Goal: Information Seeking & Learning: Learn about a topic

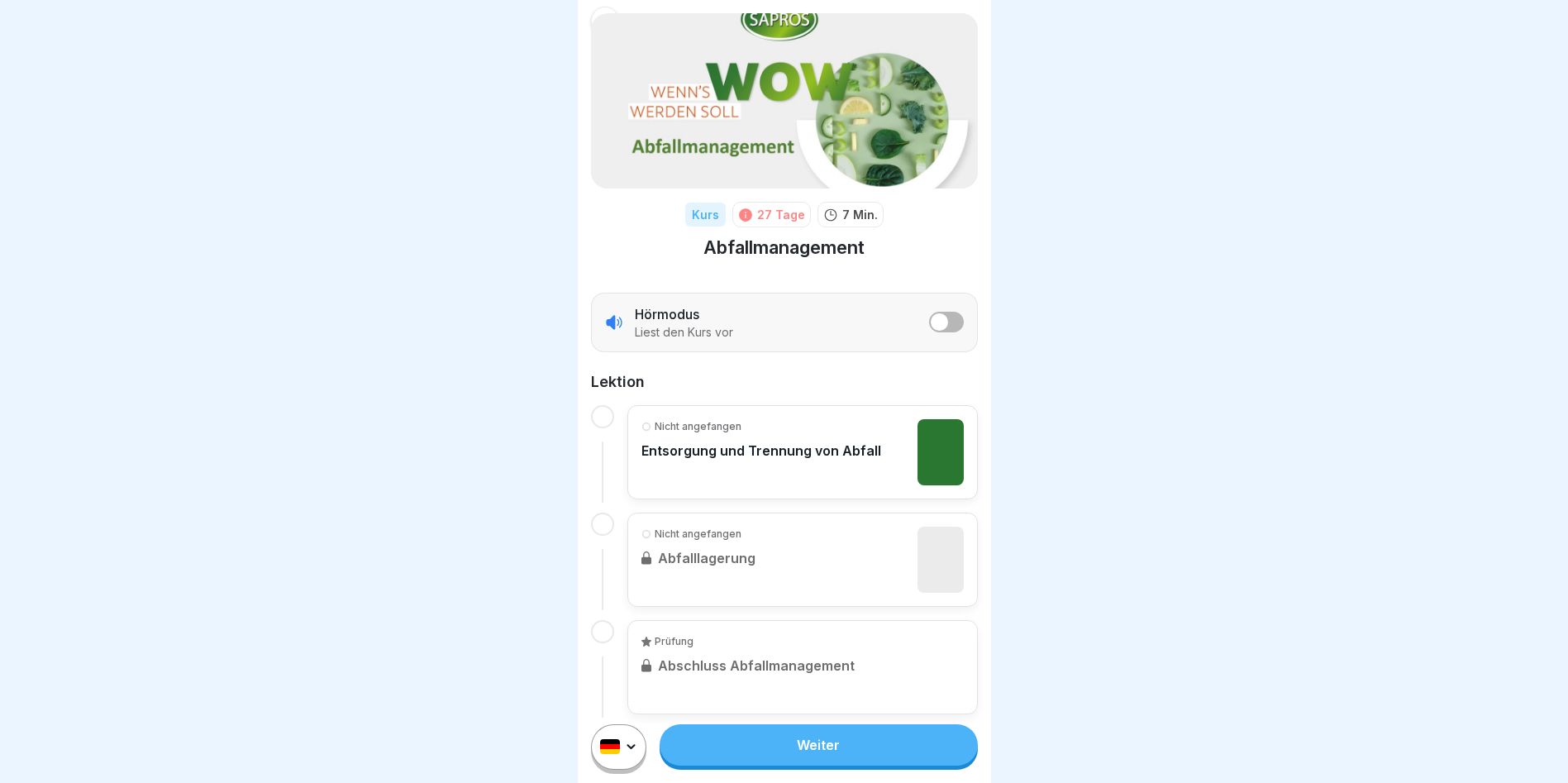
scroll to position [59, 0]
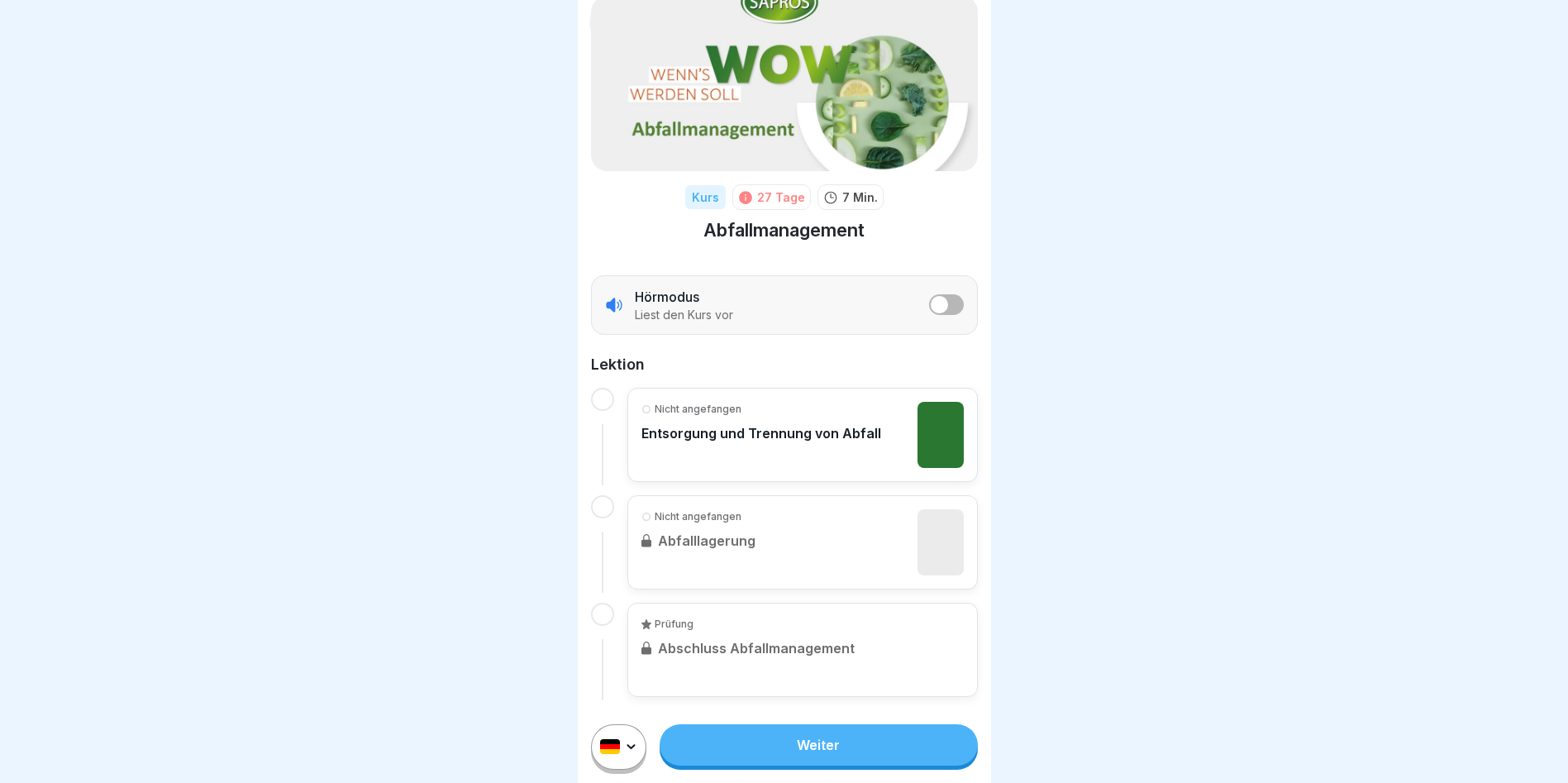
click at [809, 762] on link "Weiter" at bounding box center [818, 745] width 317 height 42
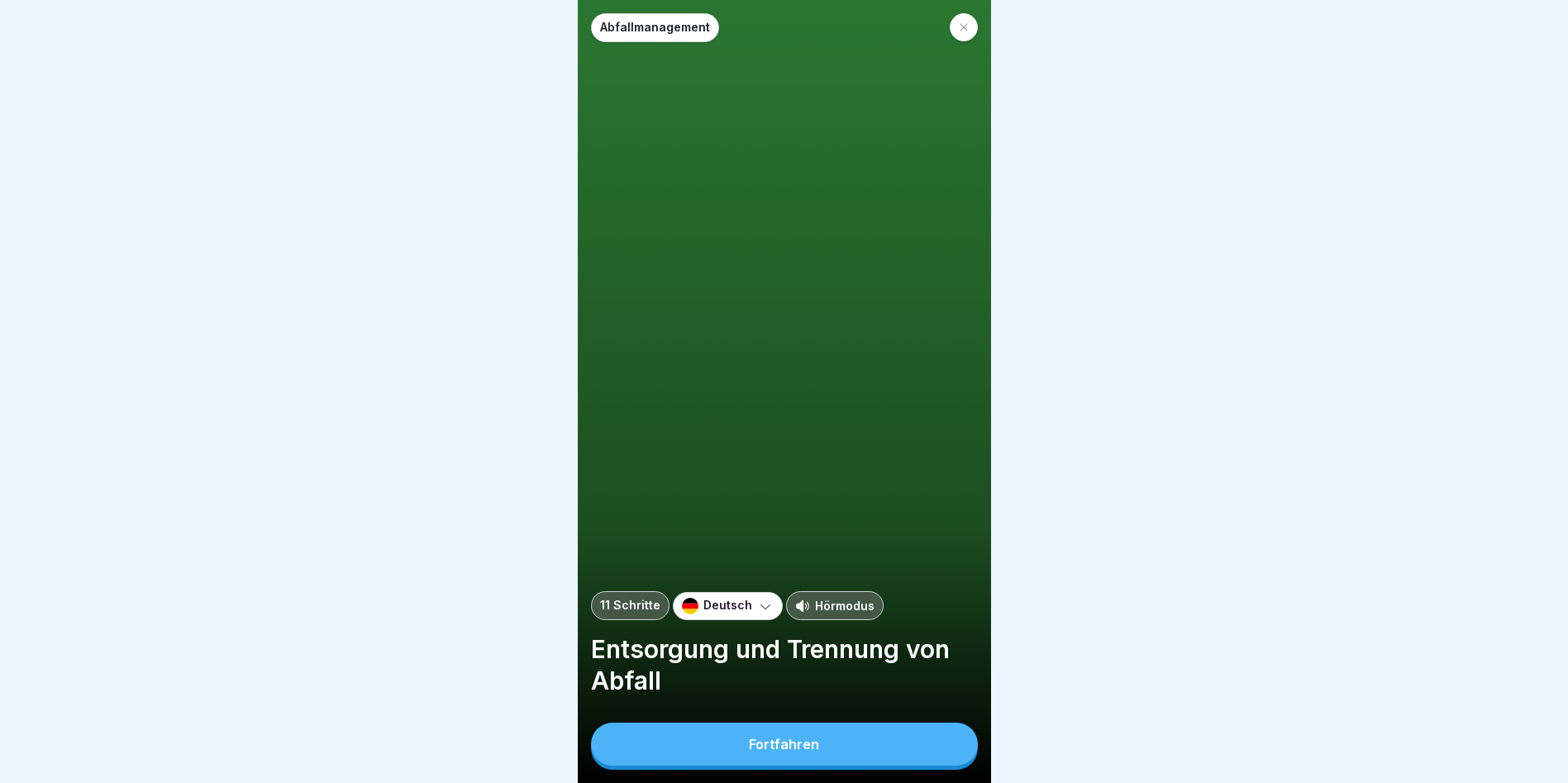
click at [800, 752] on div "Fortfahren" at bounding box center [784, 744] width 70 height 15
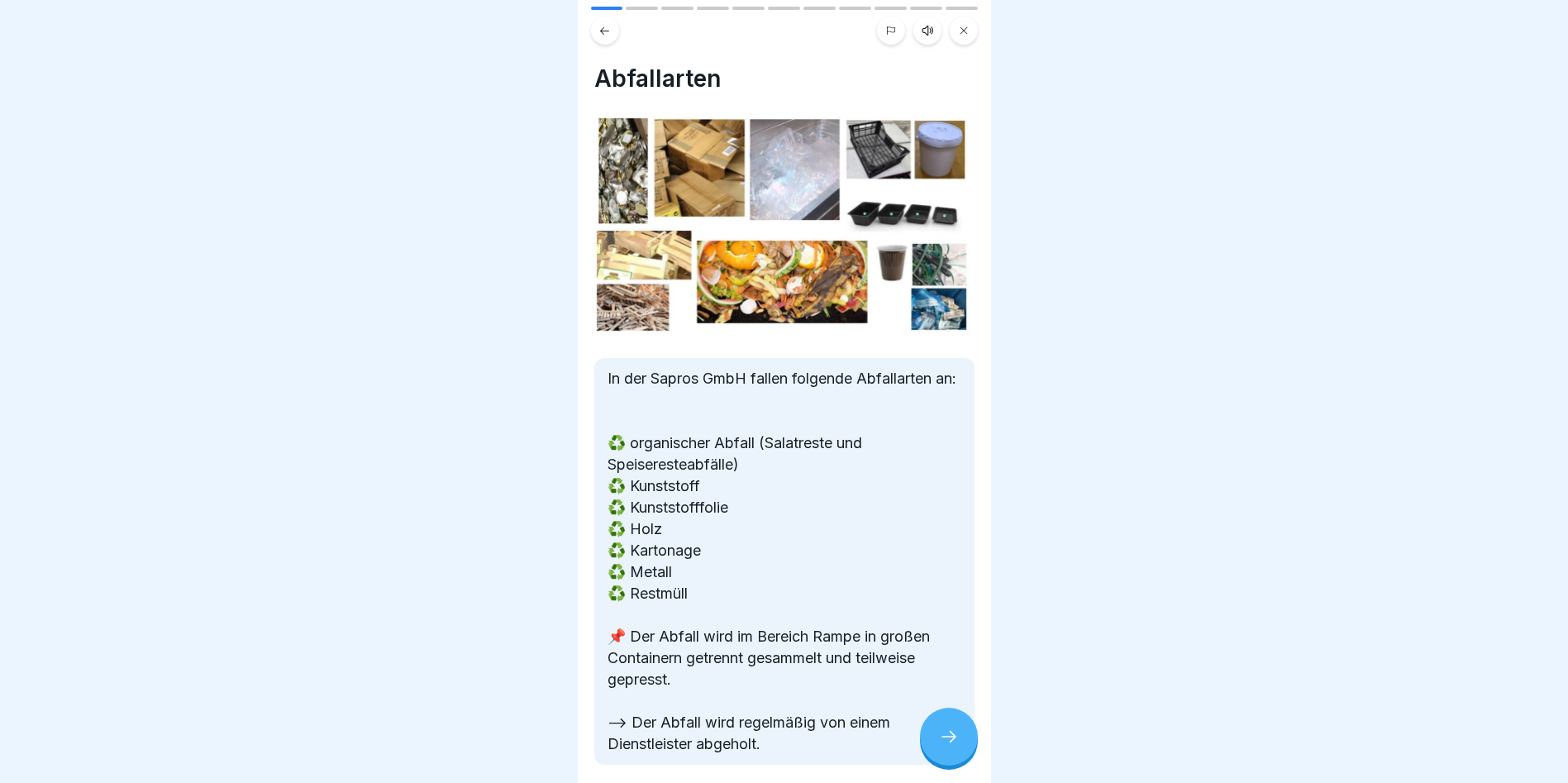
click at [942, 746] on icon at bounding box center [948, 736] width 20 height 20
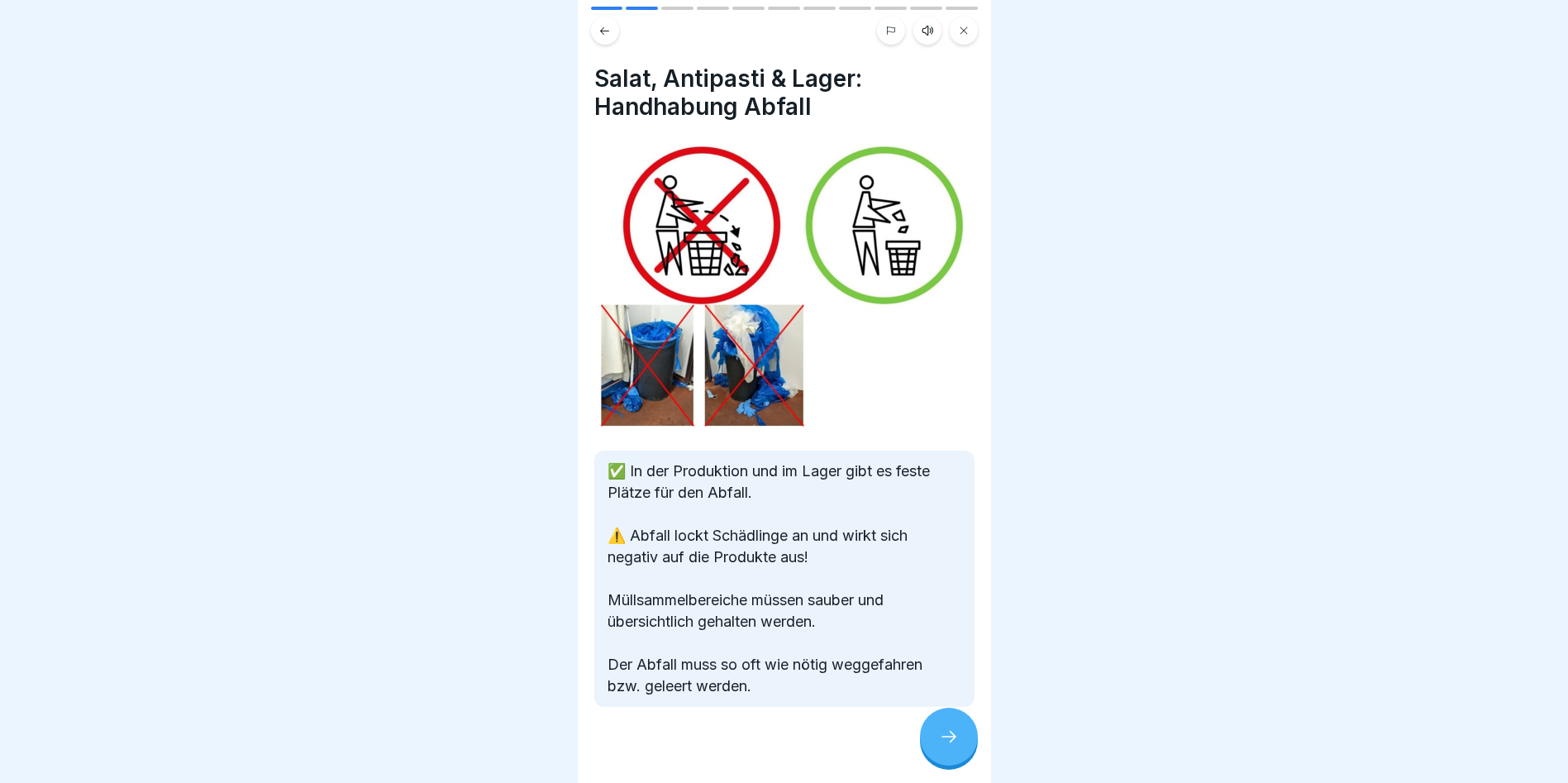
click at [929, 748] on div at bounding box center [948, 736] width 58 height 58
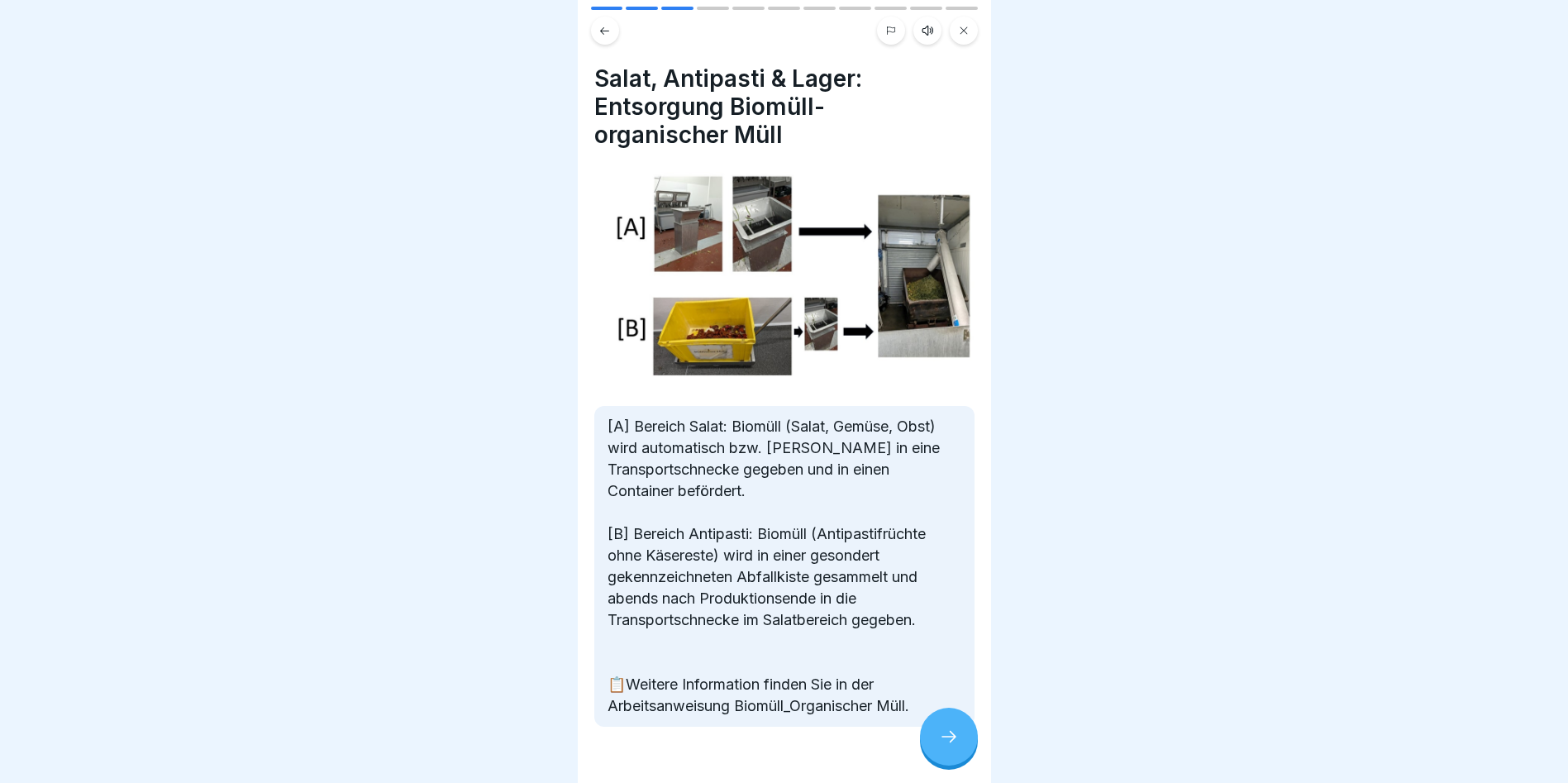
click at [946, 746] on icon at bounding box center [948, 736] width 20 height 20
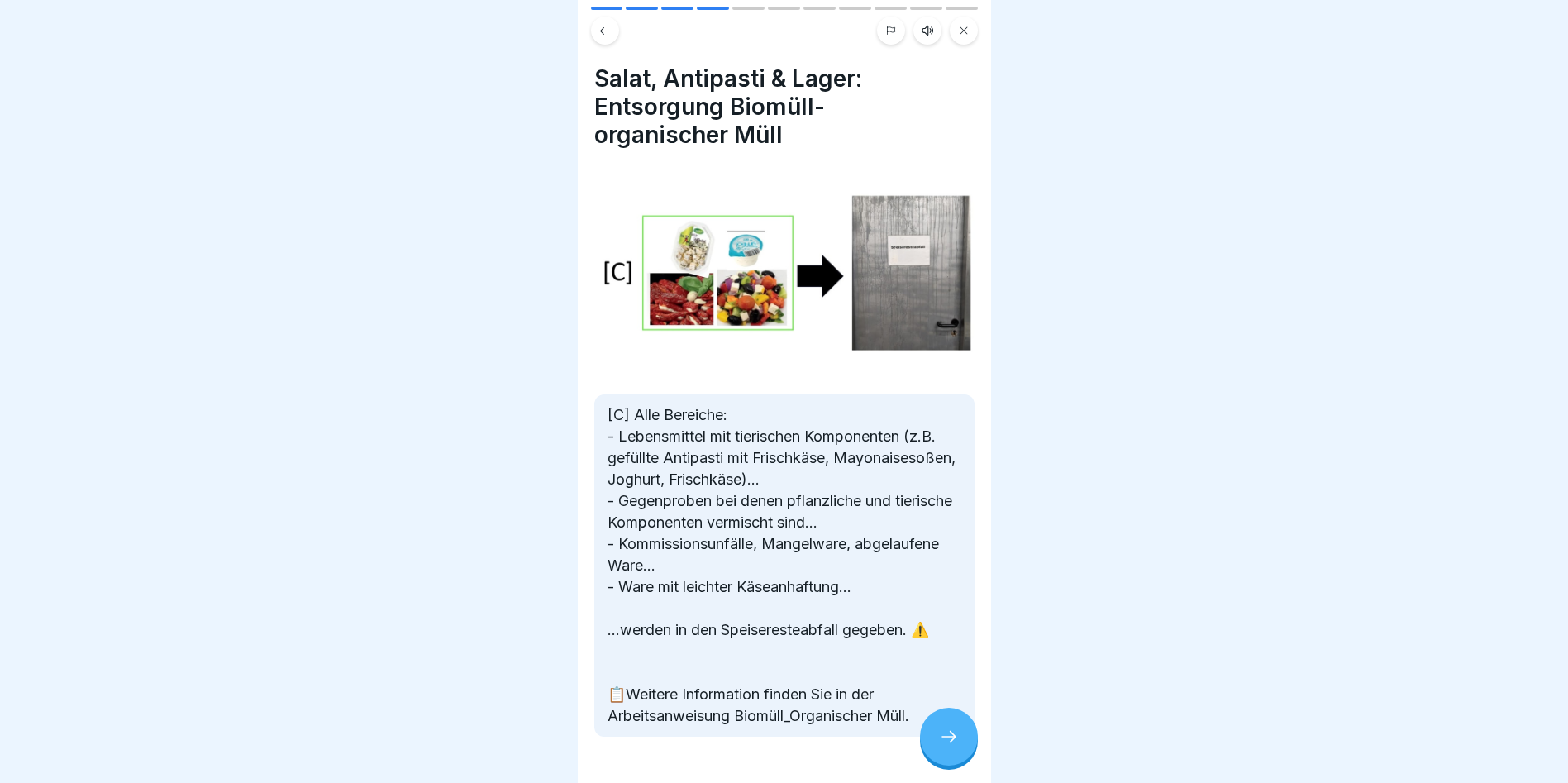
click at [953, 746] on icon at bounding box center [948, 736] width 20 height 20
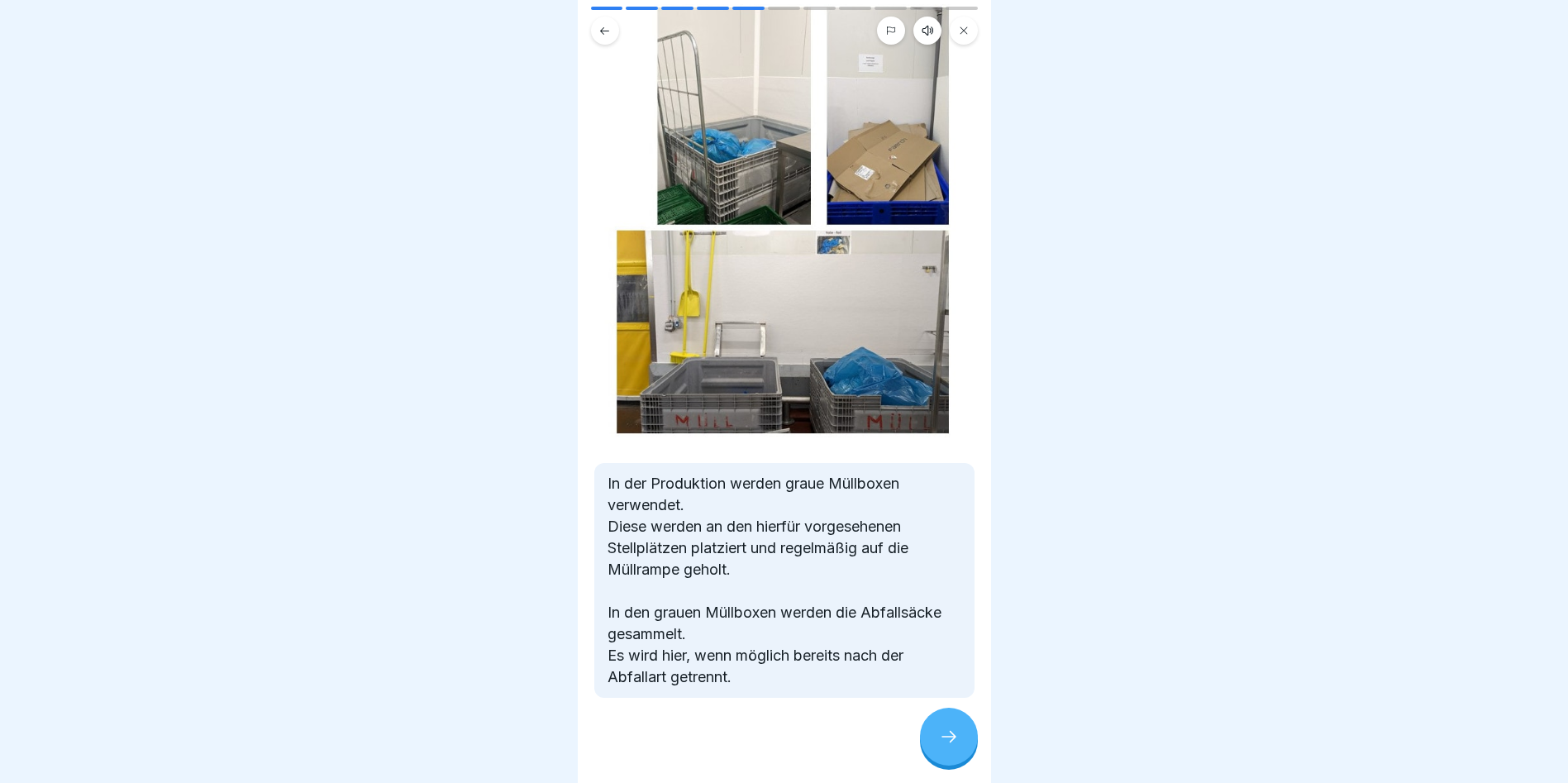
scroll to position [57, 0]
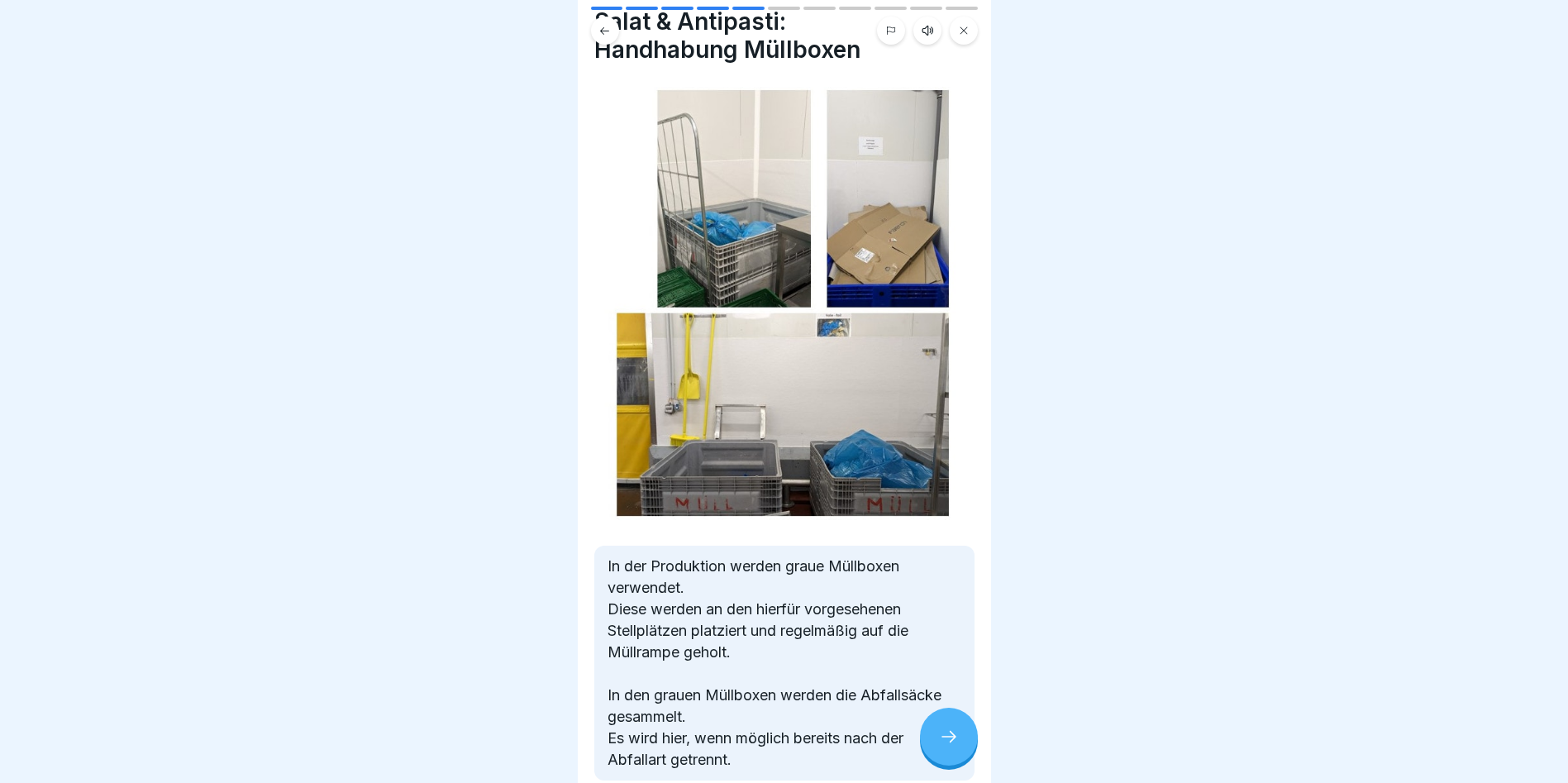
click at [950, 746] on icon at bounding box center [948, 736] width 20 height 20
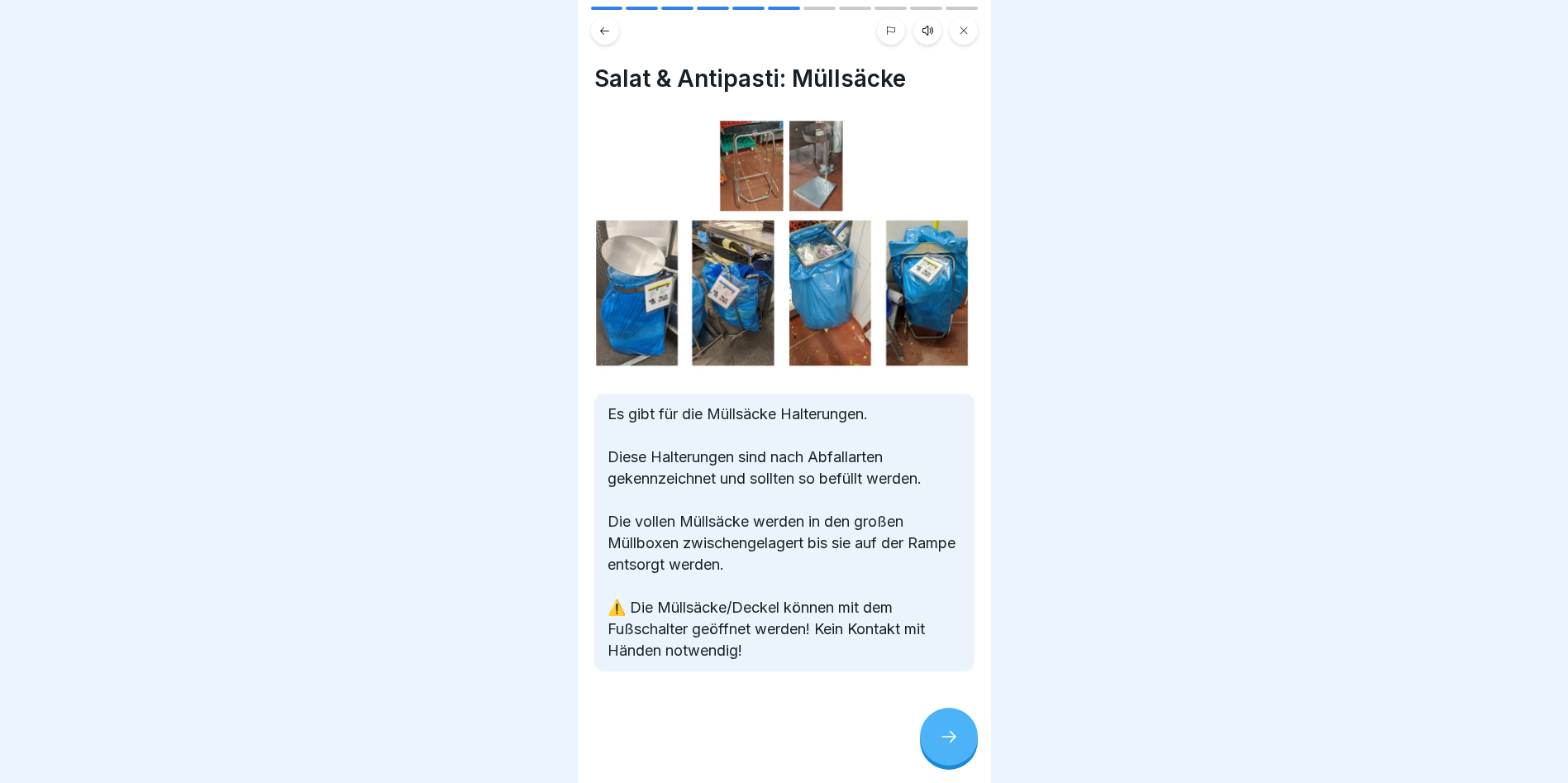
click at [951, 746] on icon at bounding box center [948, 736] width 20 height 20
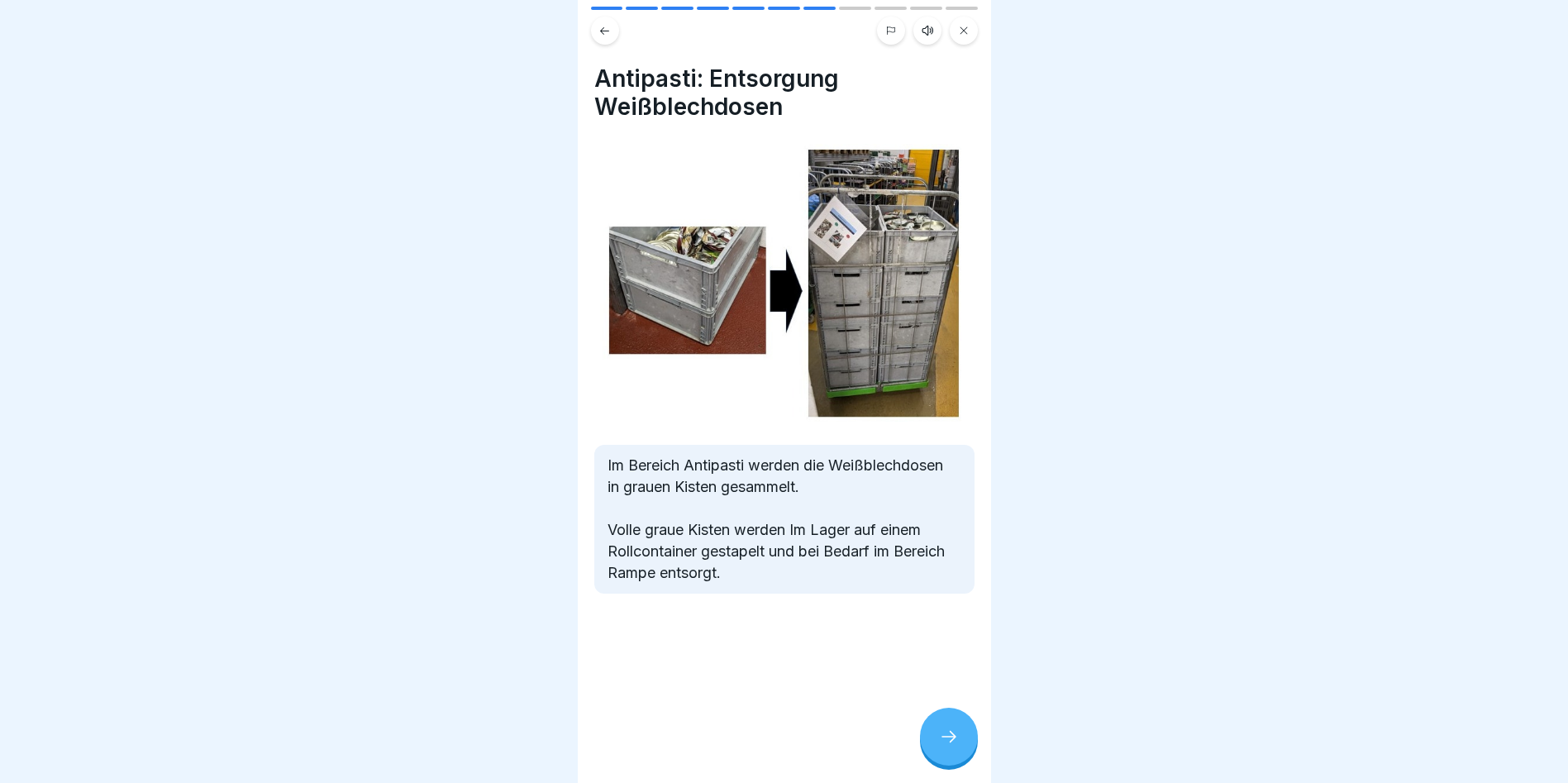
click at [951, 746] on icon at bounding box center [948, 736] width 20 height 20
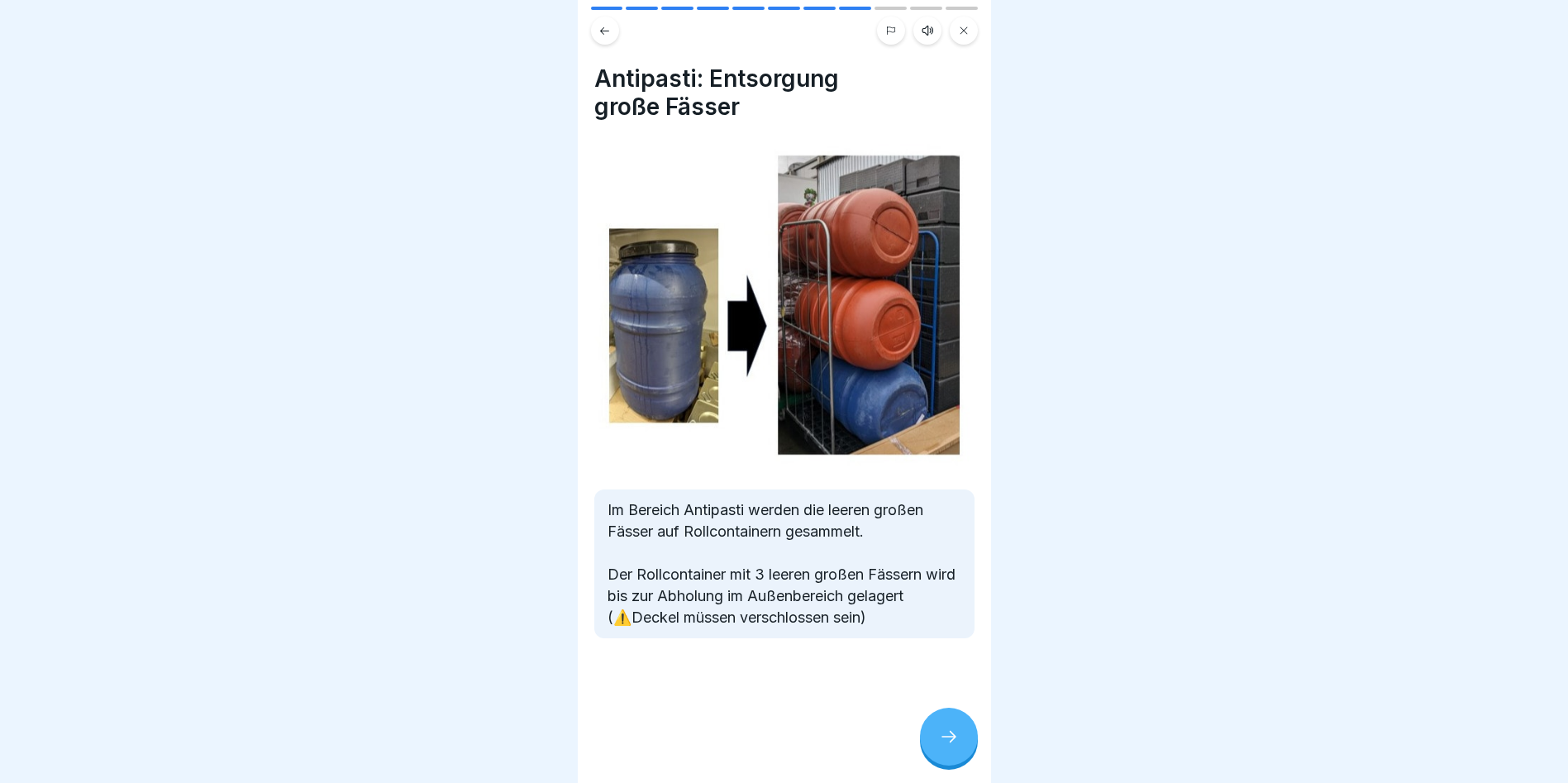
click at [951, 746] on icon at bounding box center [948, 736] width 20 height 20
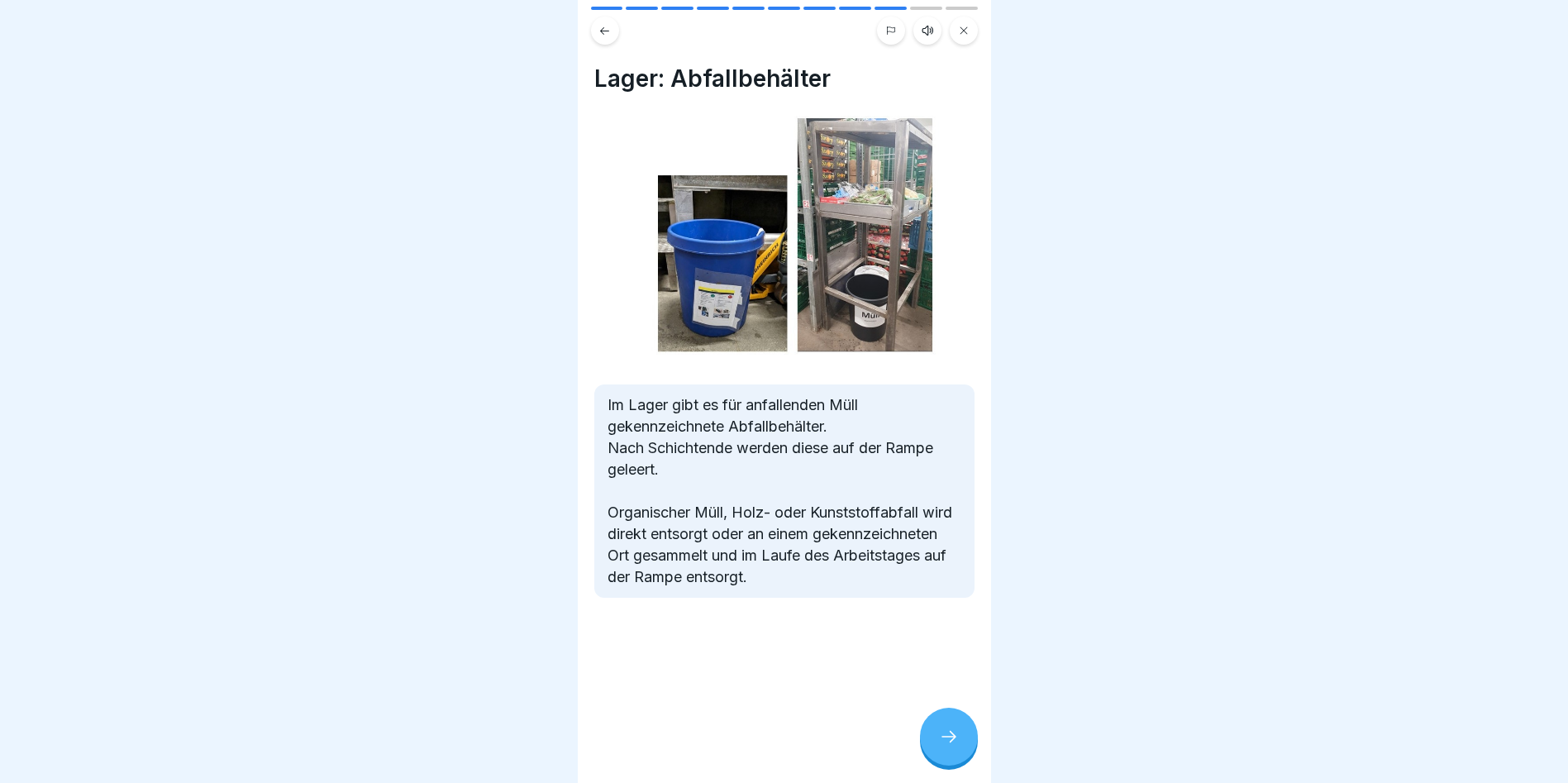
click at [951, 746] on icon at bounding box center [948, 736] width 20 height 20
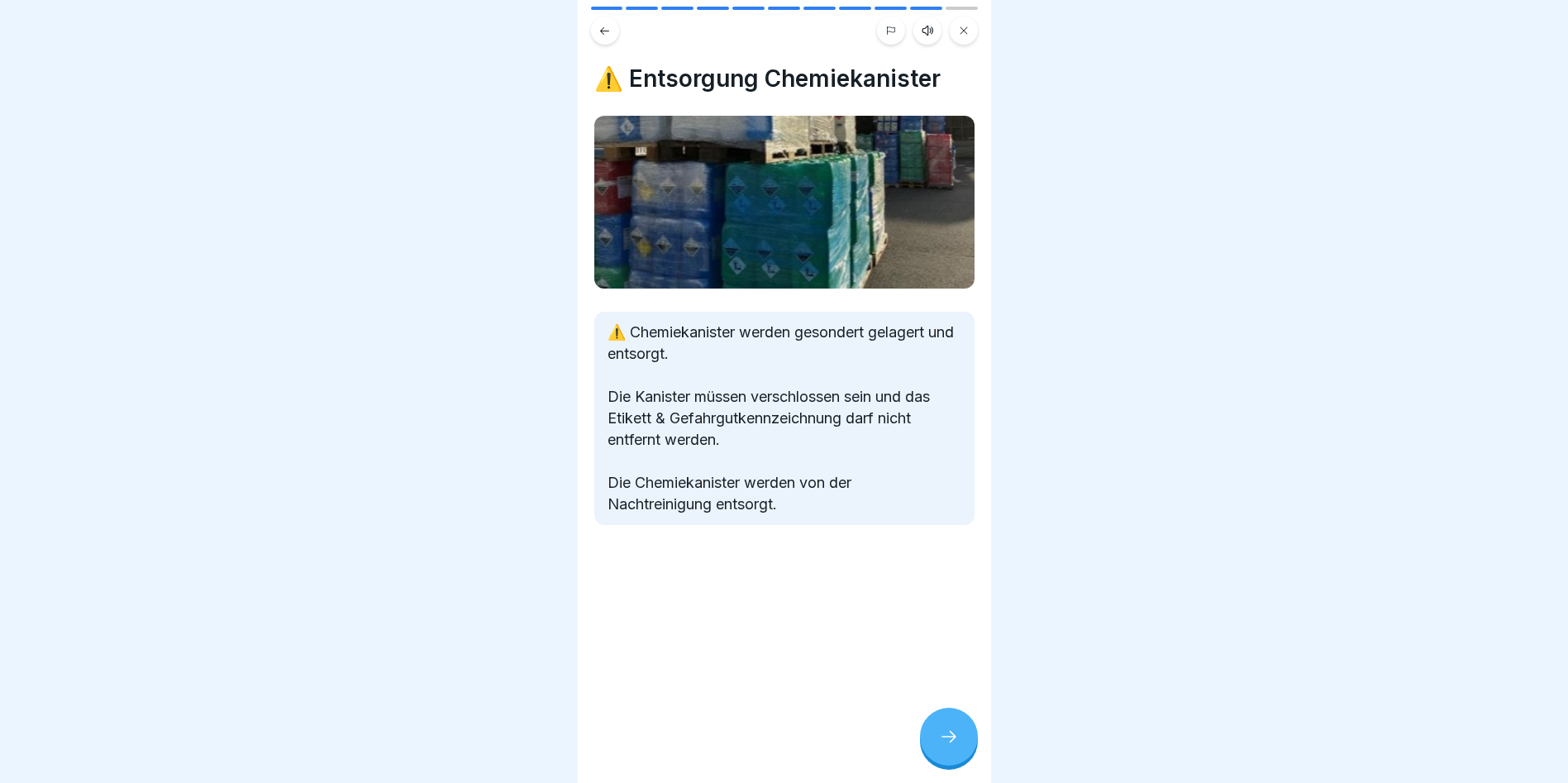
click at [952, 746] on icon at bounding box center [948, 736] width 20 height 20
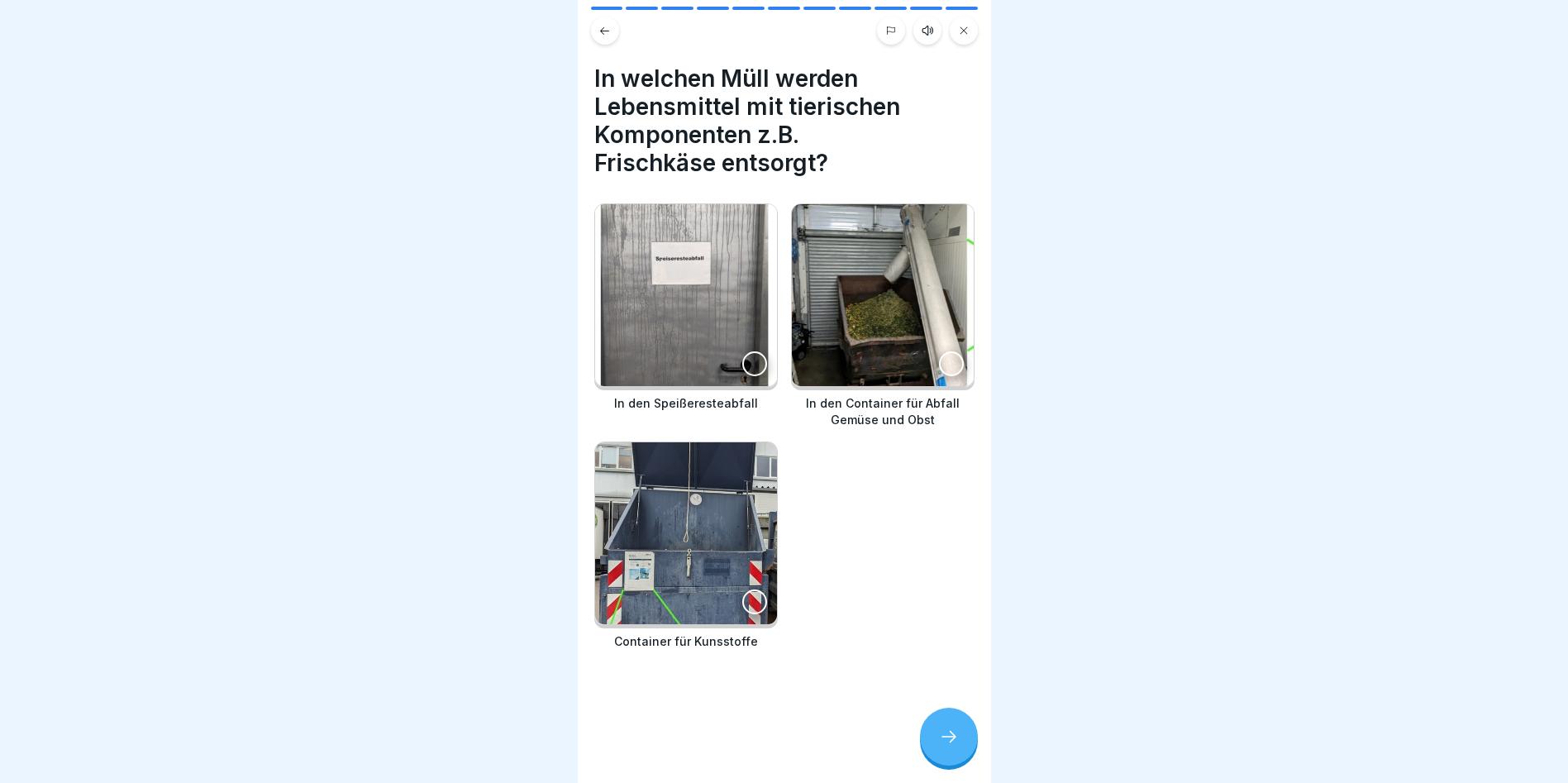
click at [743, 354] on div at bounding box center [755, 364] width 25 height 25
click at [949, 743] on icon at bounding box center [948, 736] width 20 height 20
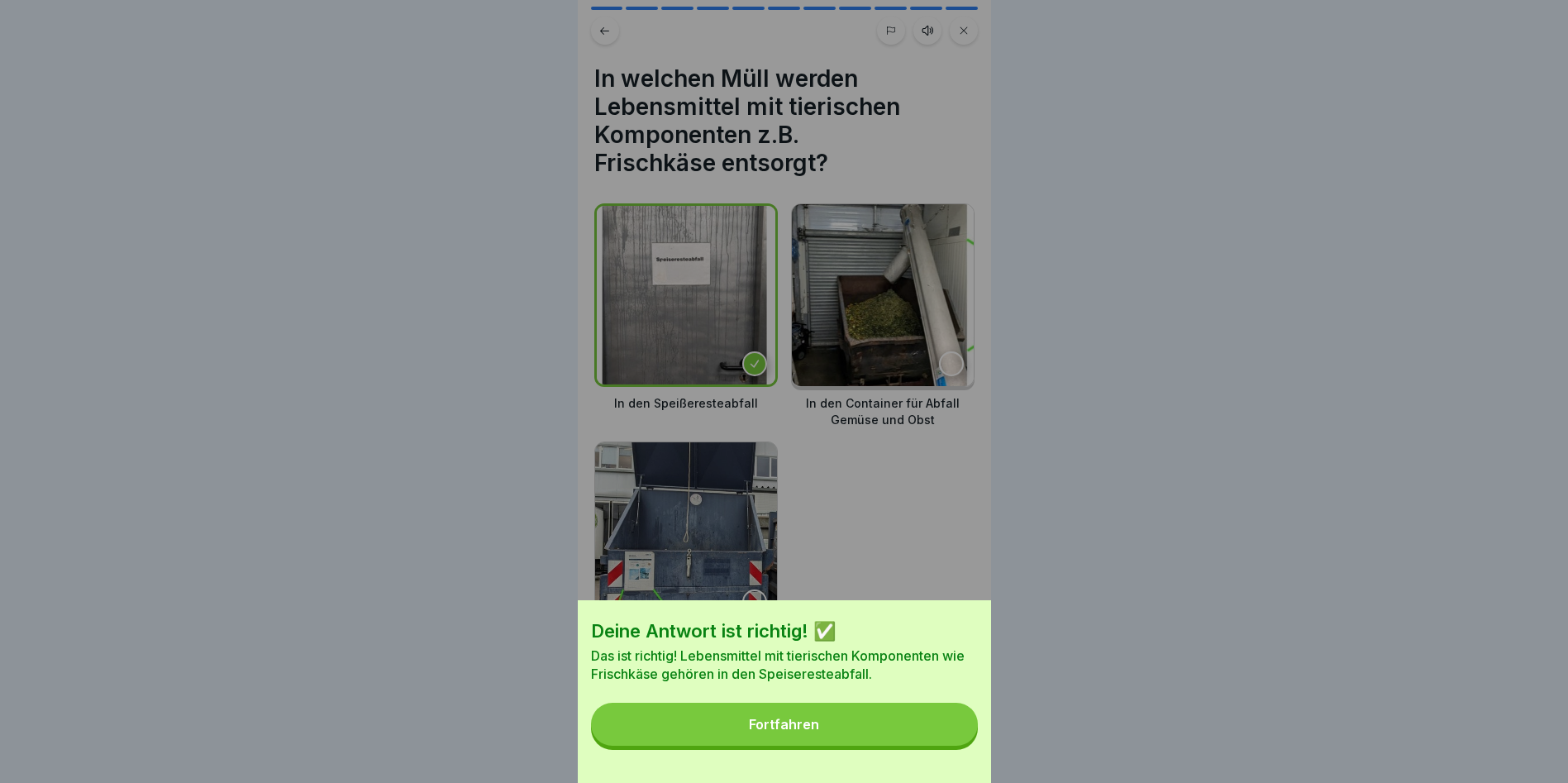
click at [808, 732] on div "Fortfahren" at bounding box center [784, 724] width 70 height 15
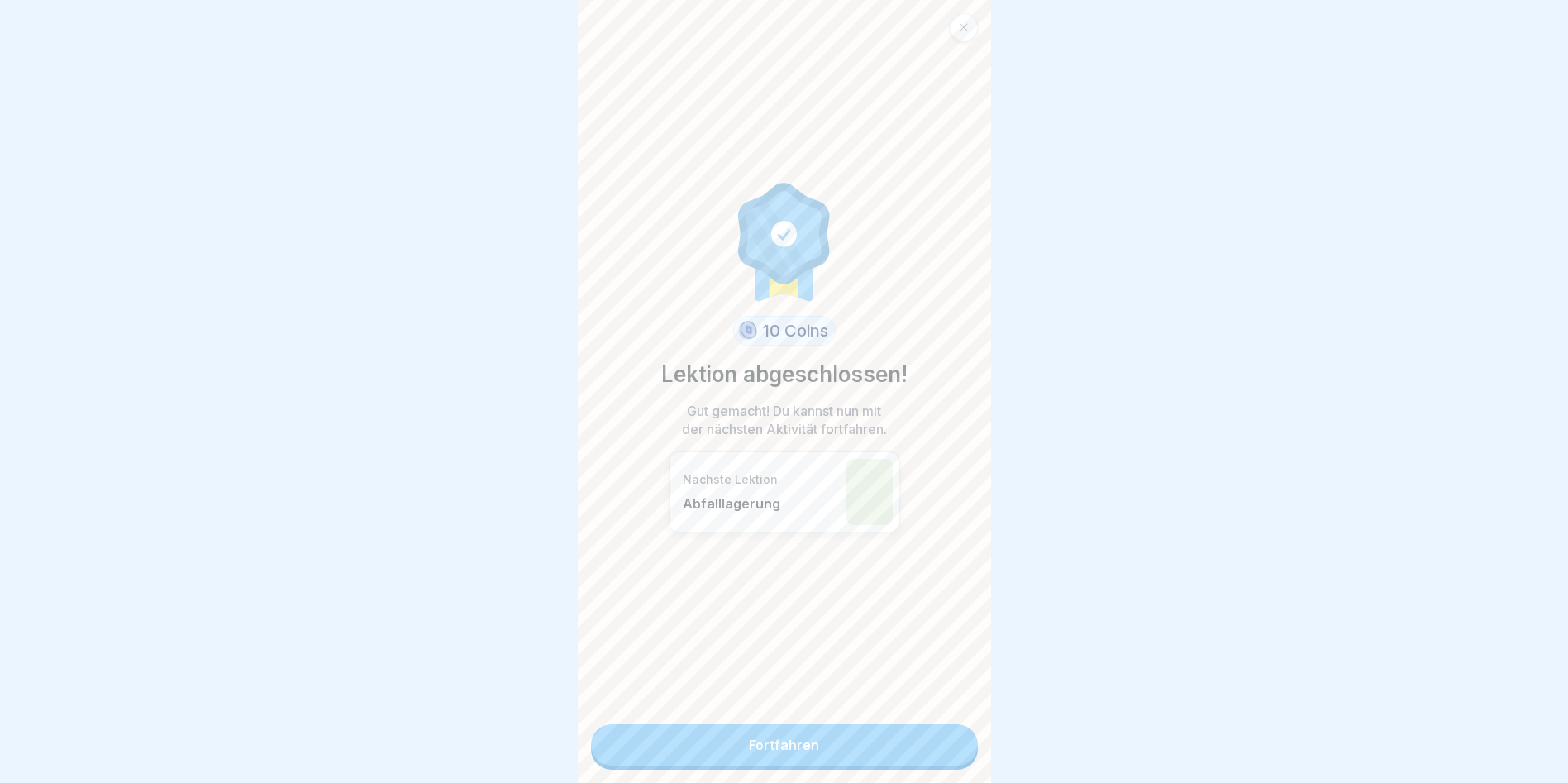
click at [810, 751] on link "Fortfahren" at bounding box center [785, 745] width 387 height 42
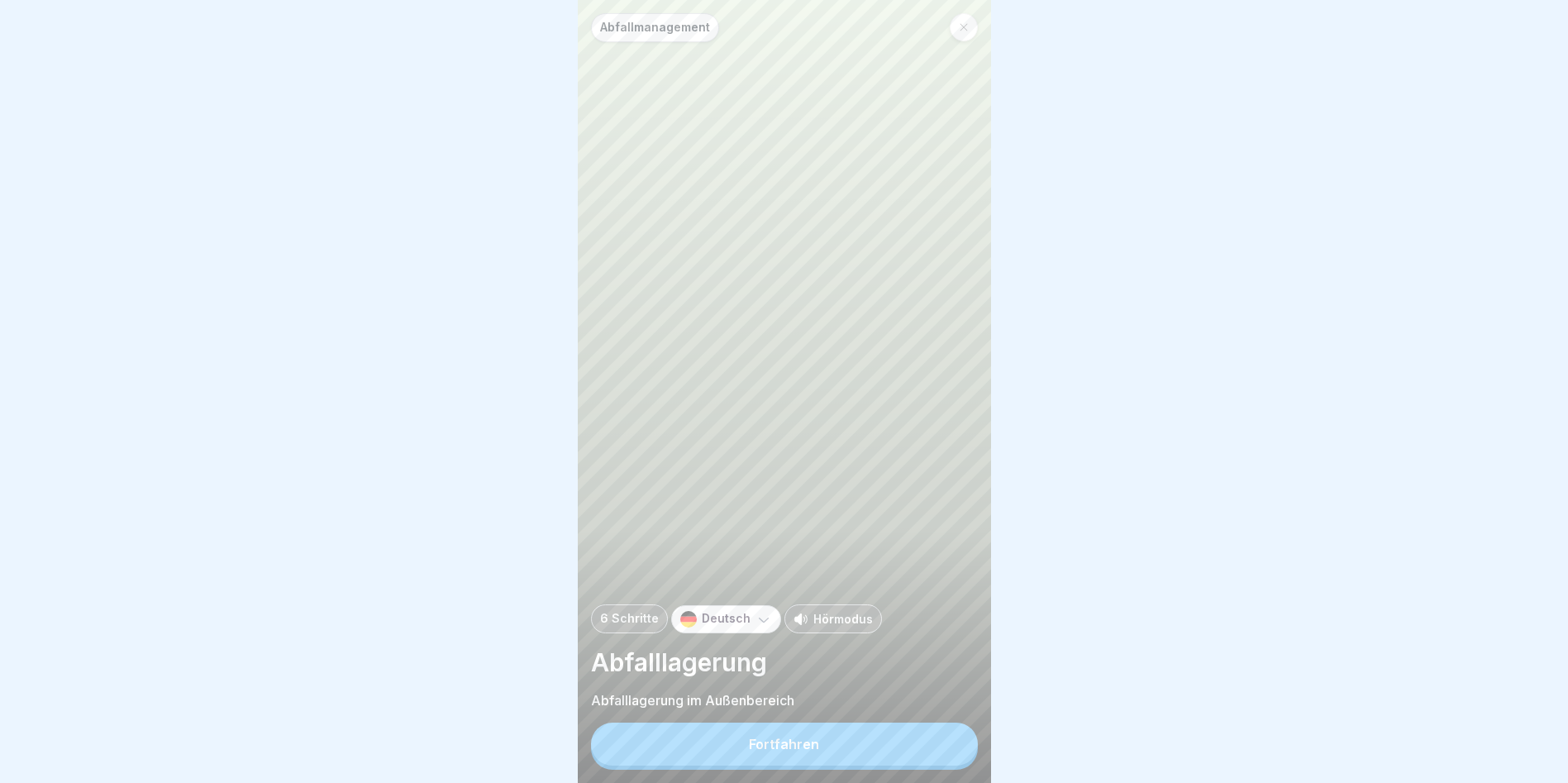
click at [768, 752] on div "Fortfahren" at bounding box center [784, 744] width 70 height 15
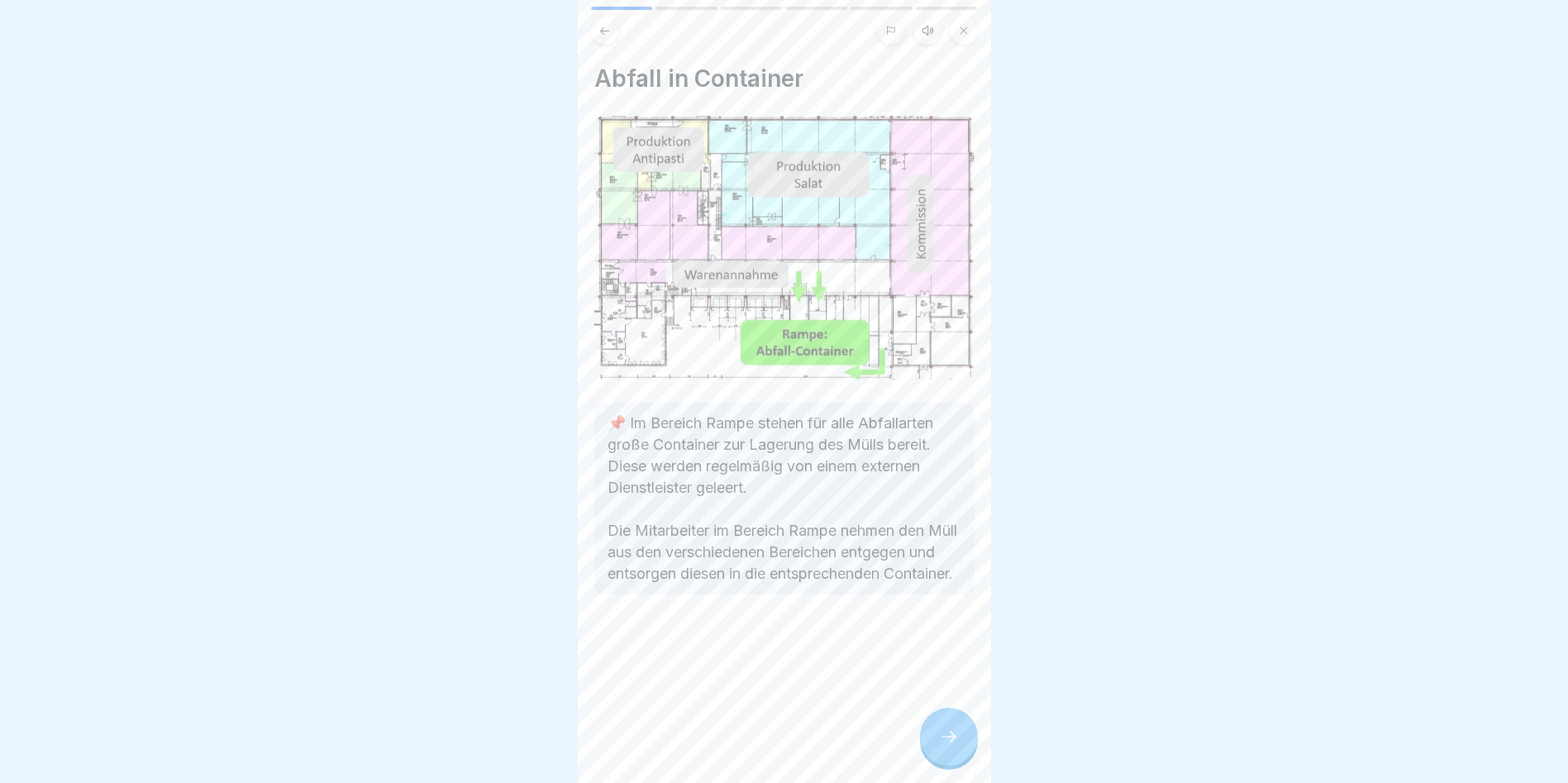
click at [942, 746] on icon at bounding box center [948, 736] width 20 height 20
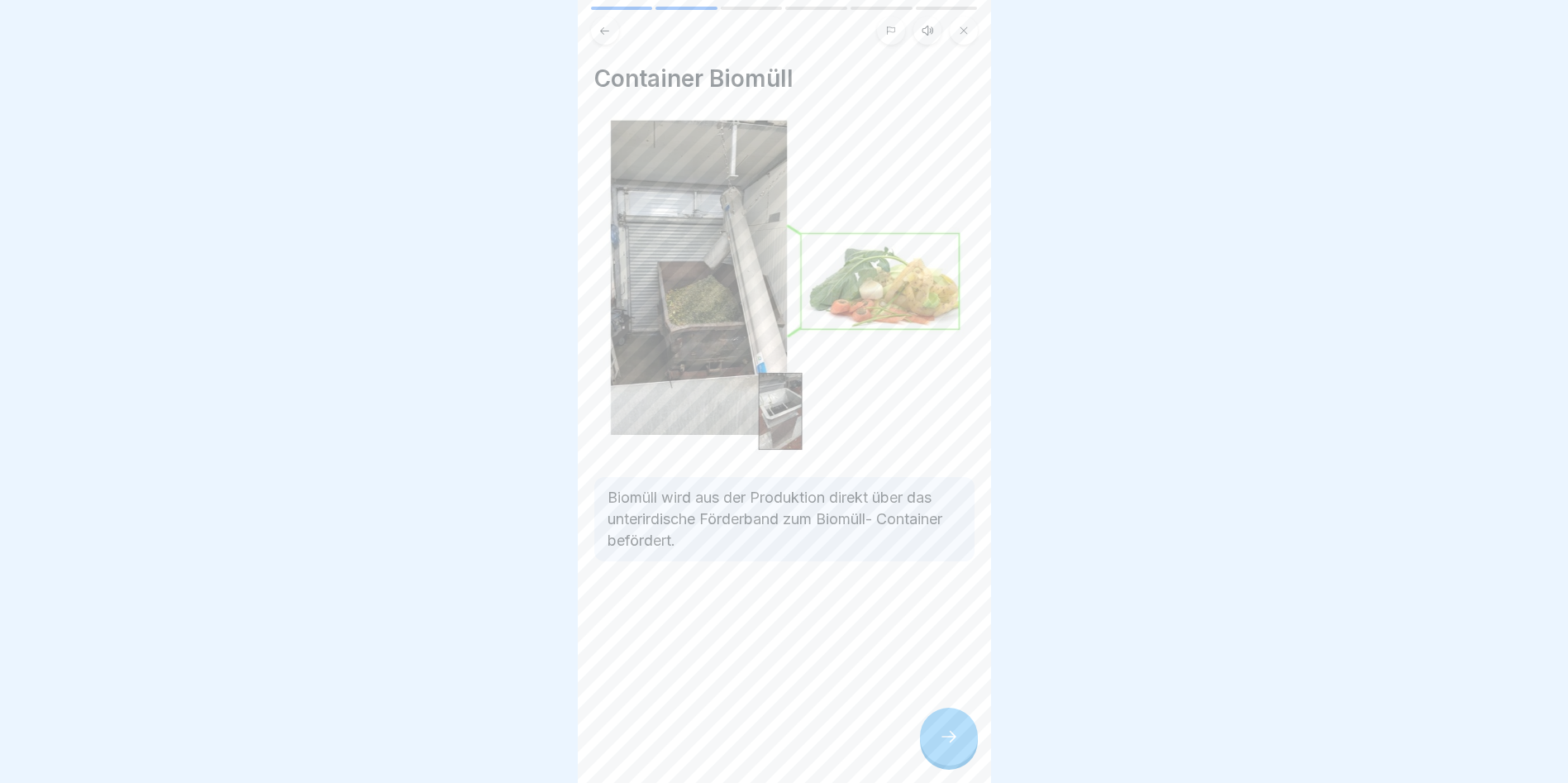
click at [940, 739] on div at bounding box center [948, 736] width 58 height 58
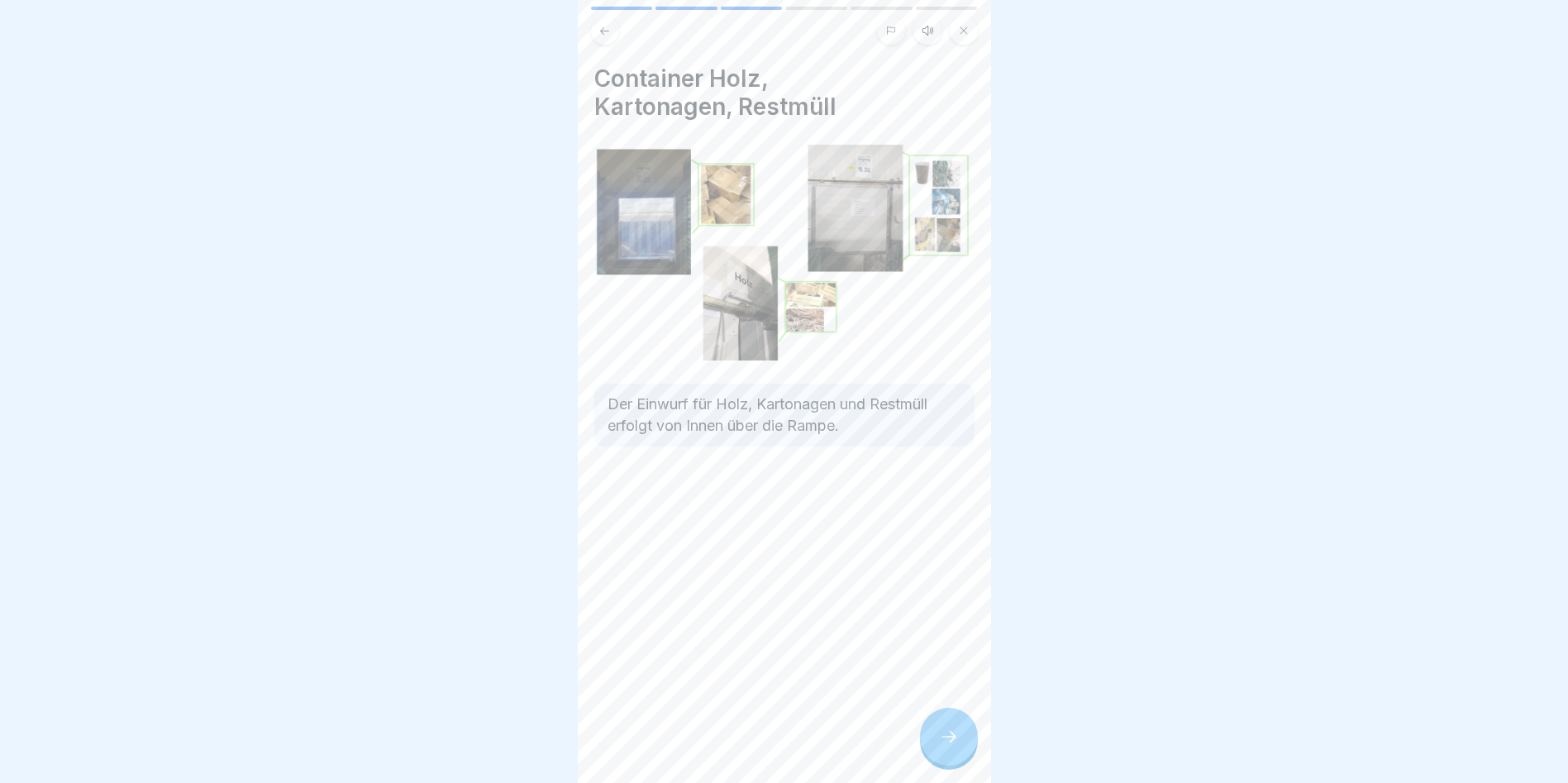
click at [940, 739] on div at bounding box center [948, 736] width 58 height 58
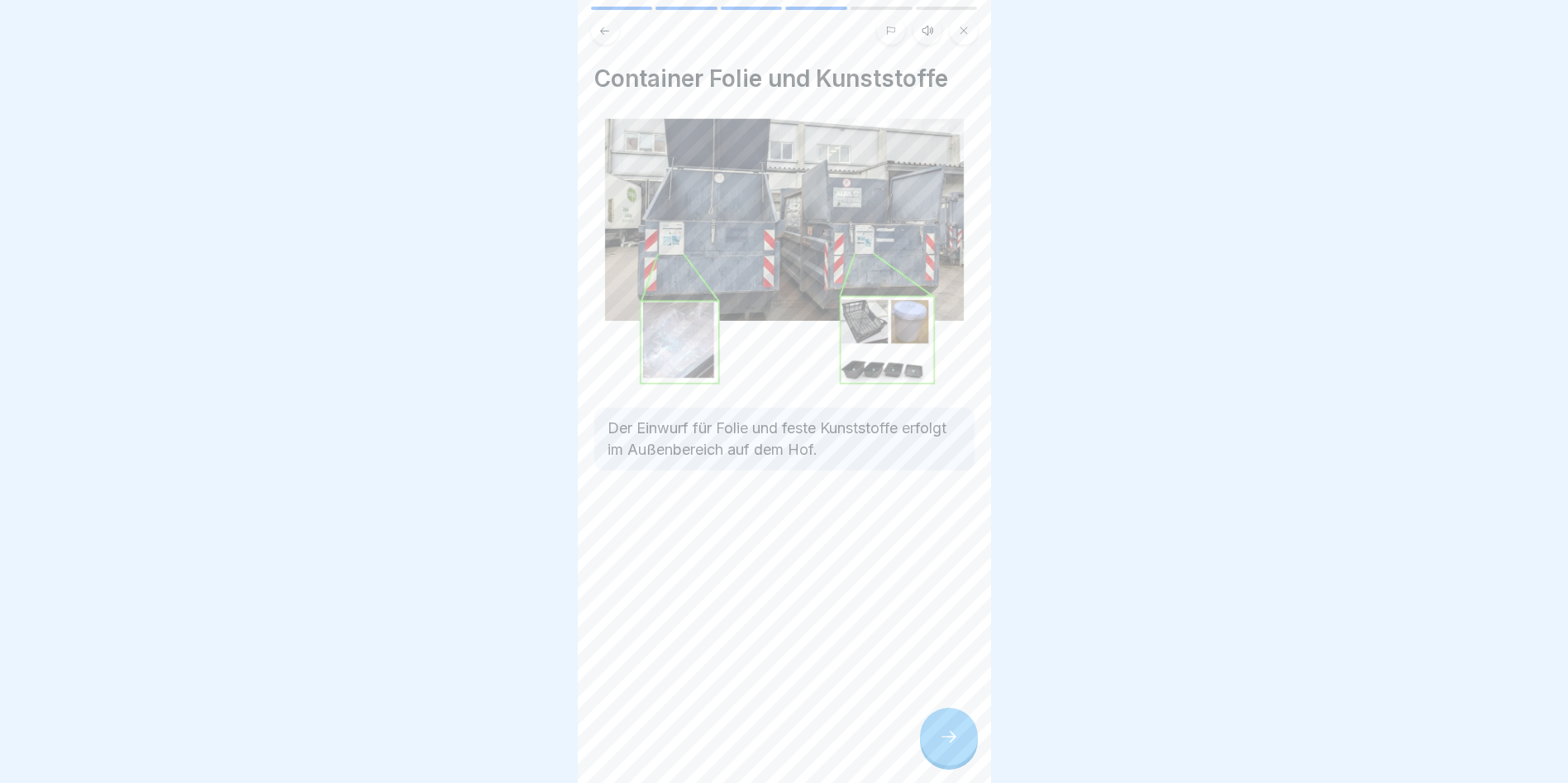
click at [940, 739] on div at bounding box center [948, 736] width 58 height 58
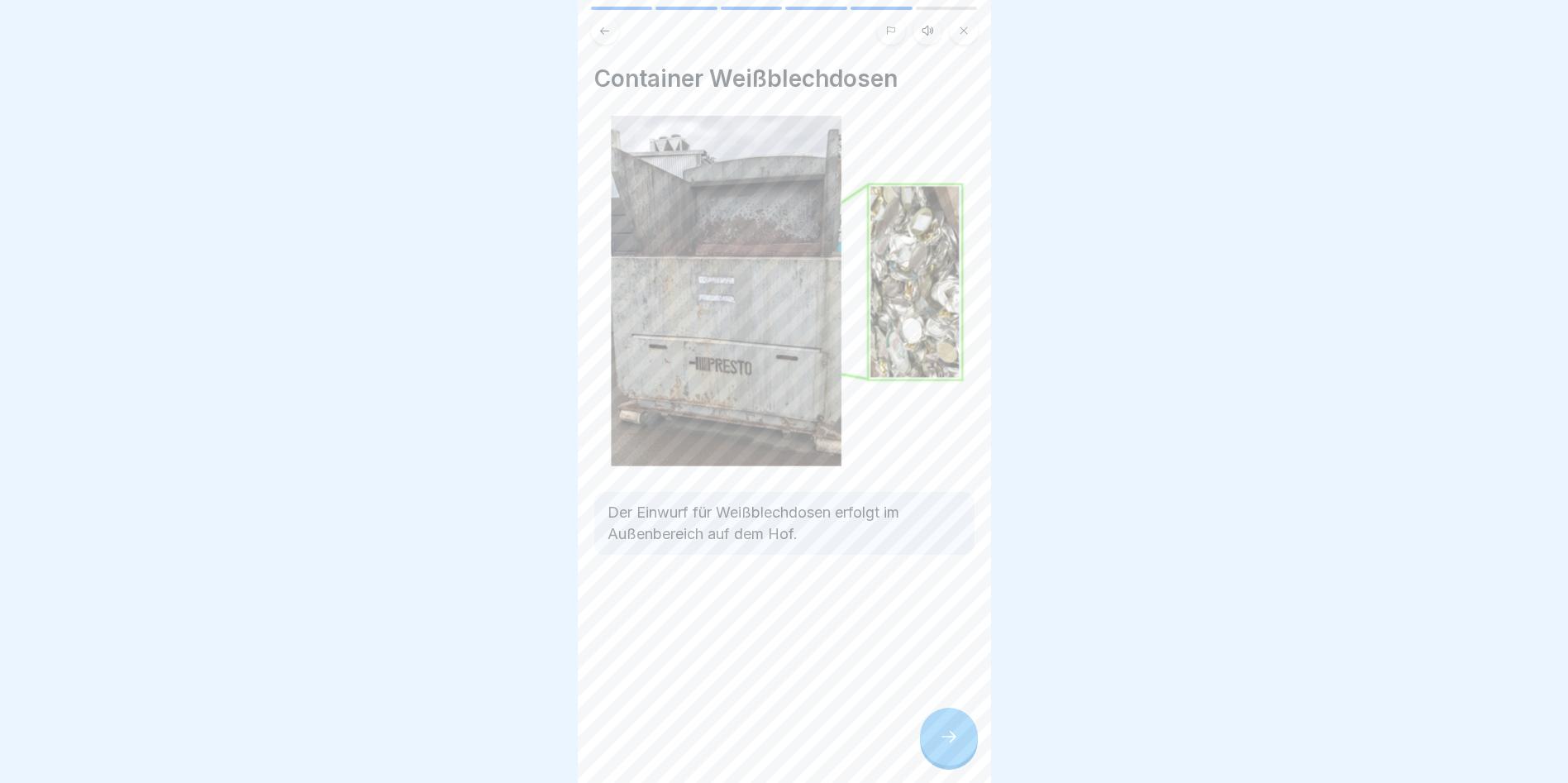
click at [940, 739] on div at bounding box center [948, 736] width 58 height 58
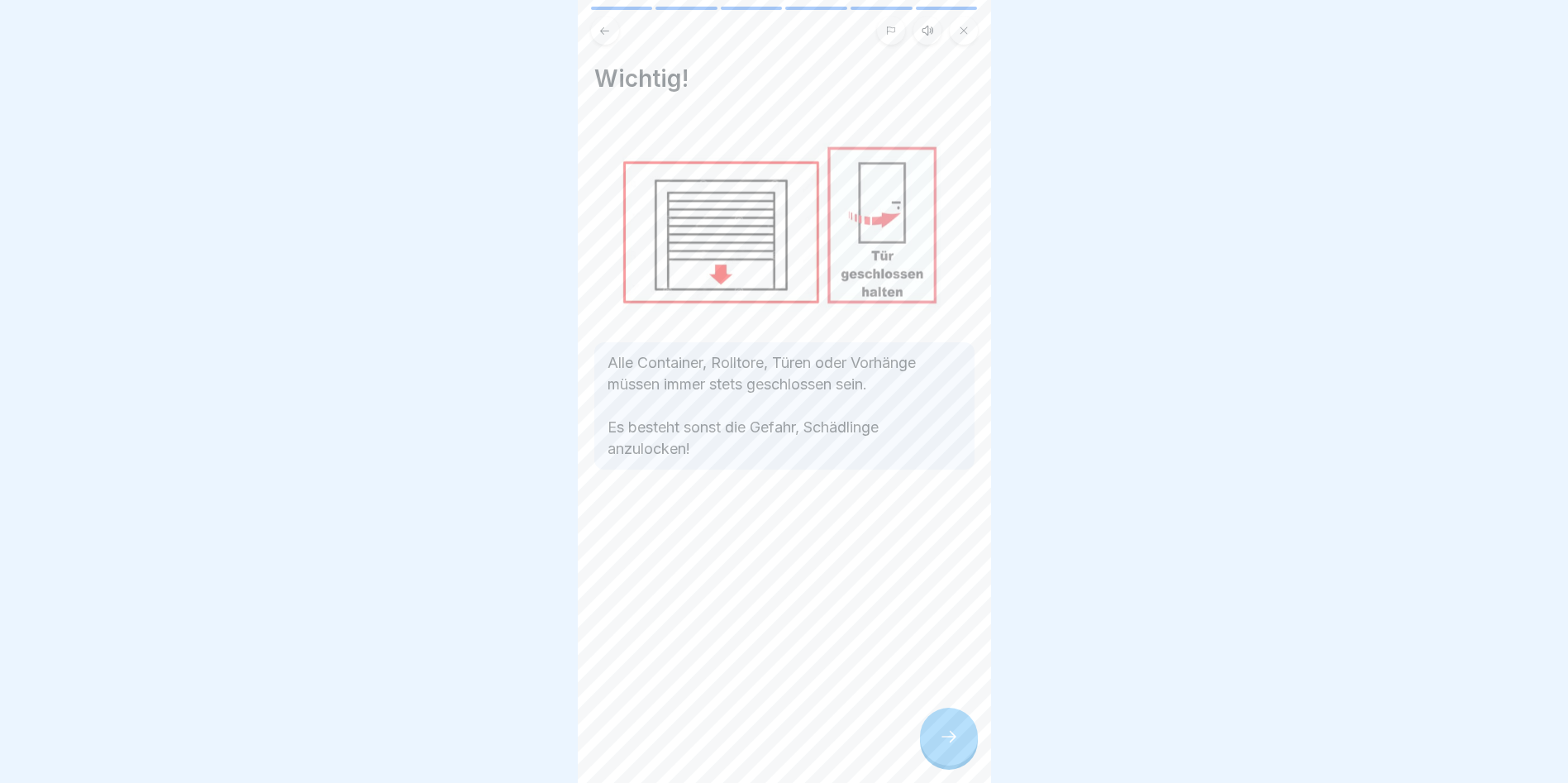
click at [940, 739] on div at bounding box center [948, 736] width 58 height 58
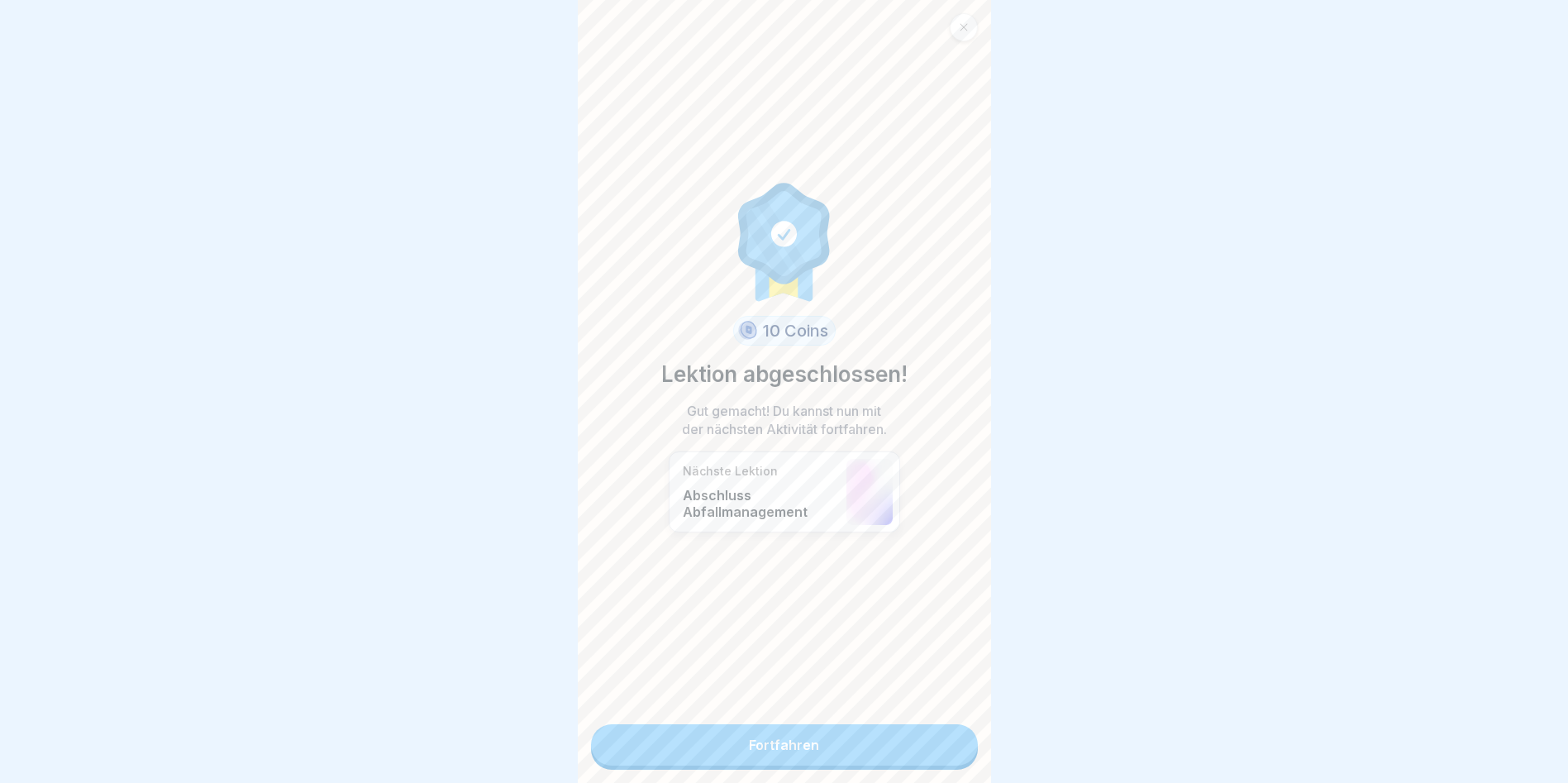
click at [792, 753] on link "Fortfahren" at bounding box center [785, 745] width 387 height 42
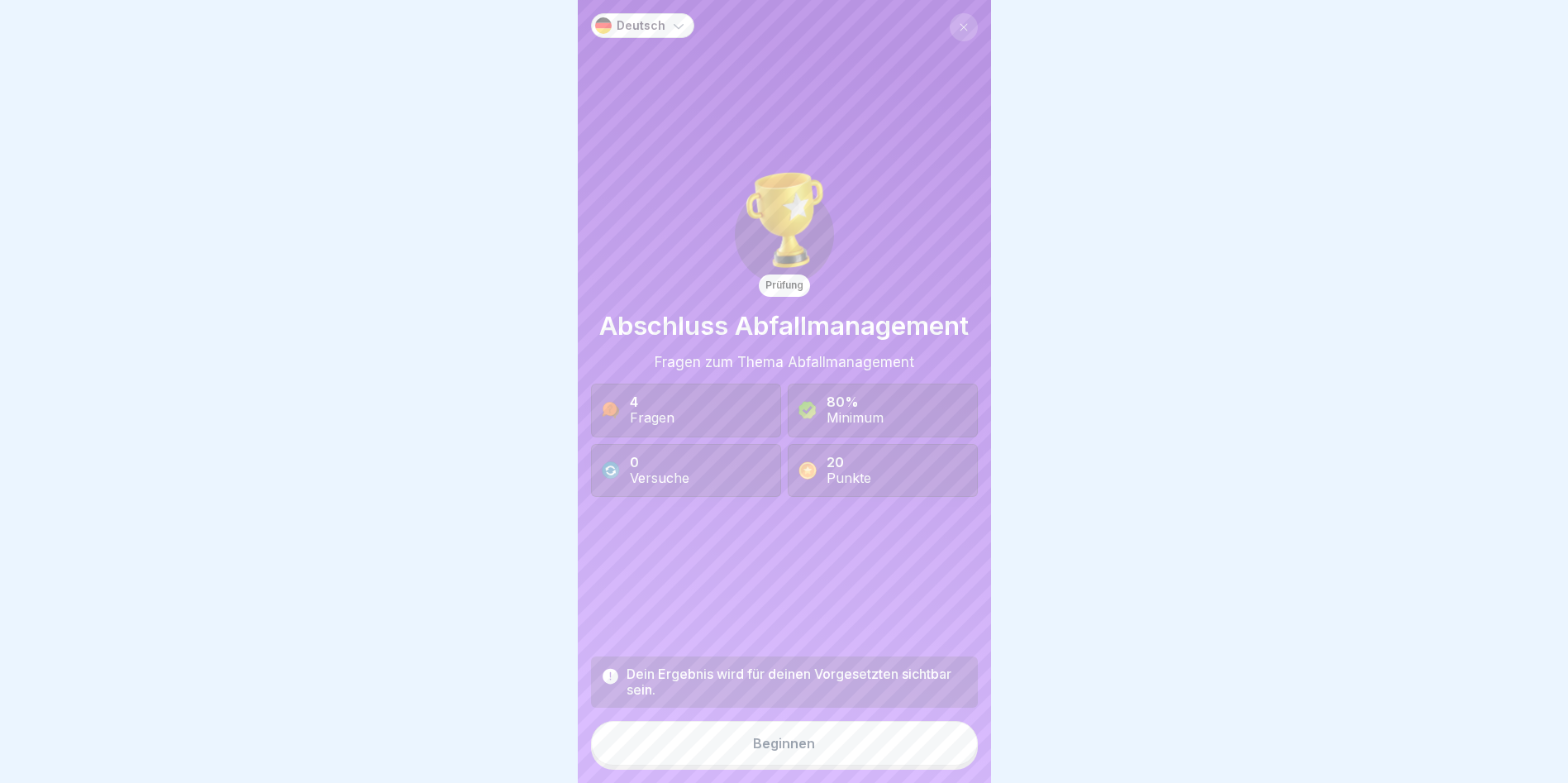
click at [792, 751] on div "Beginnen" at bounding box center [784, 743] width 62 height 15
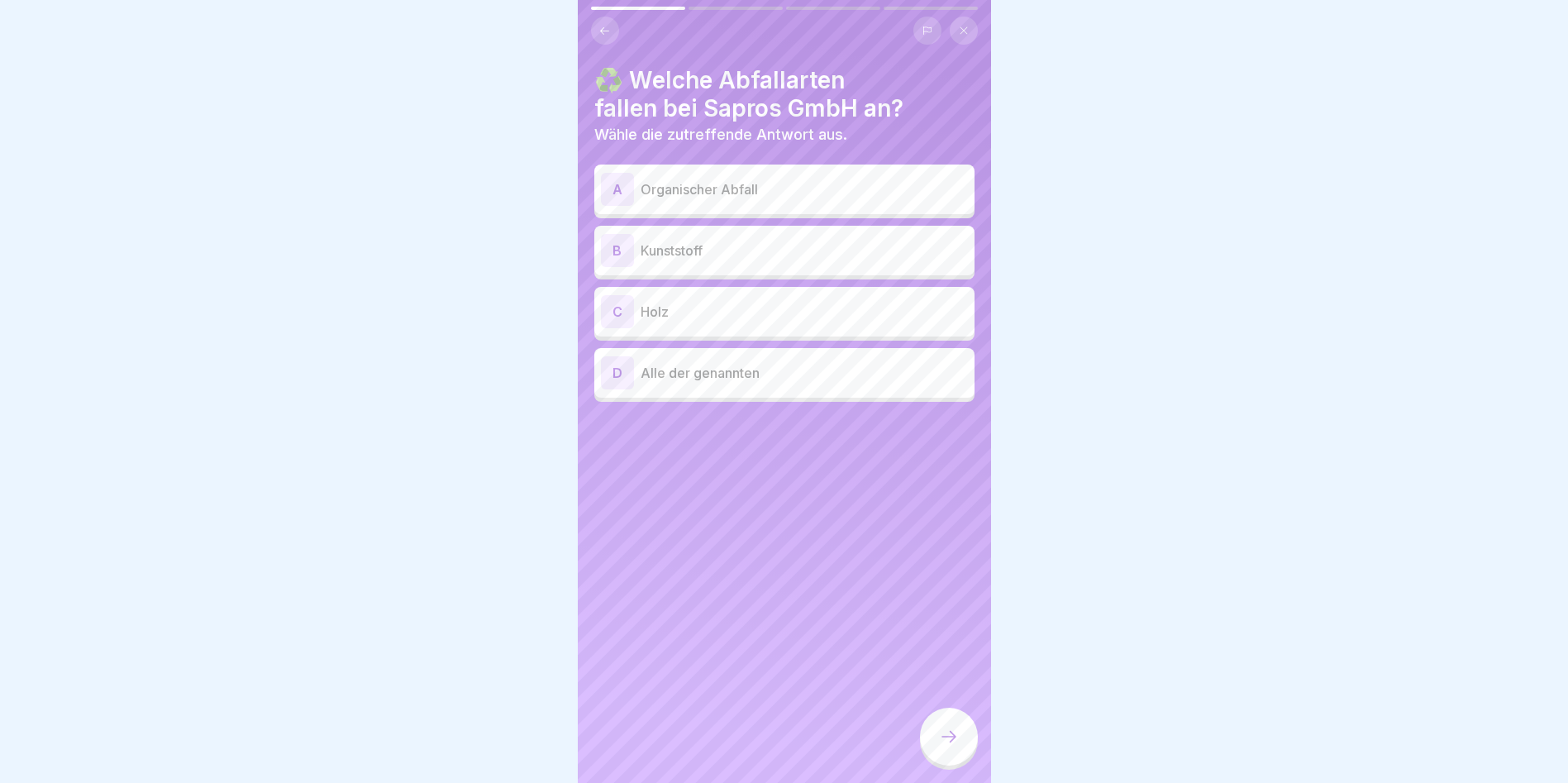
click at [770, 377] on p "Alle der genannten" at bounding box center [804, 372] width 328 height 20
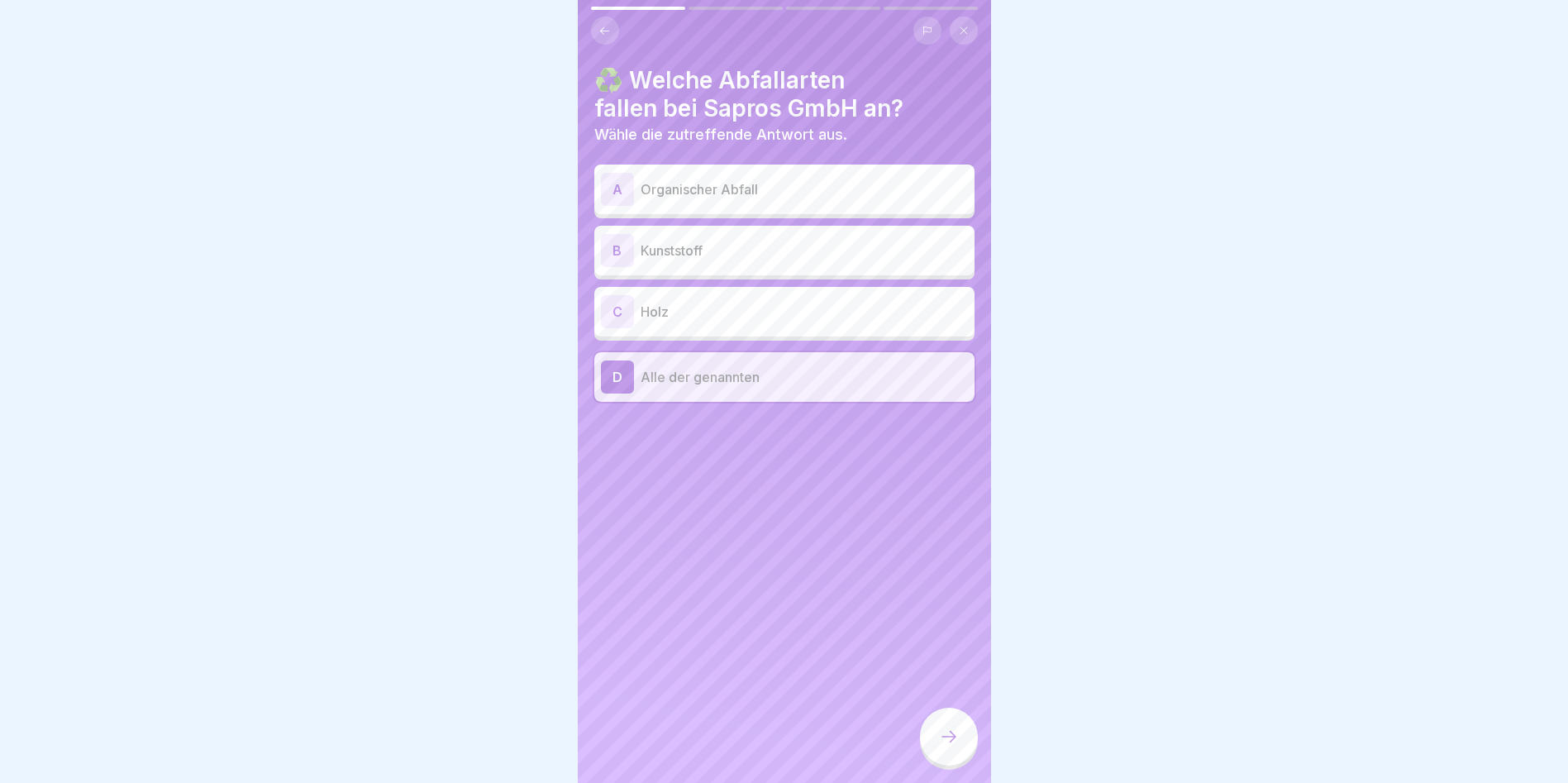
click at [938, 751] on div at bounding box center [948, 736] width 58 height 58
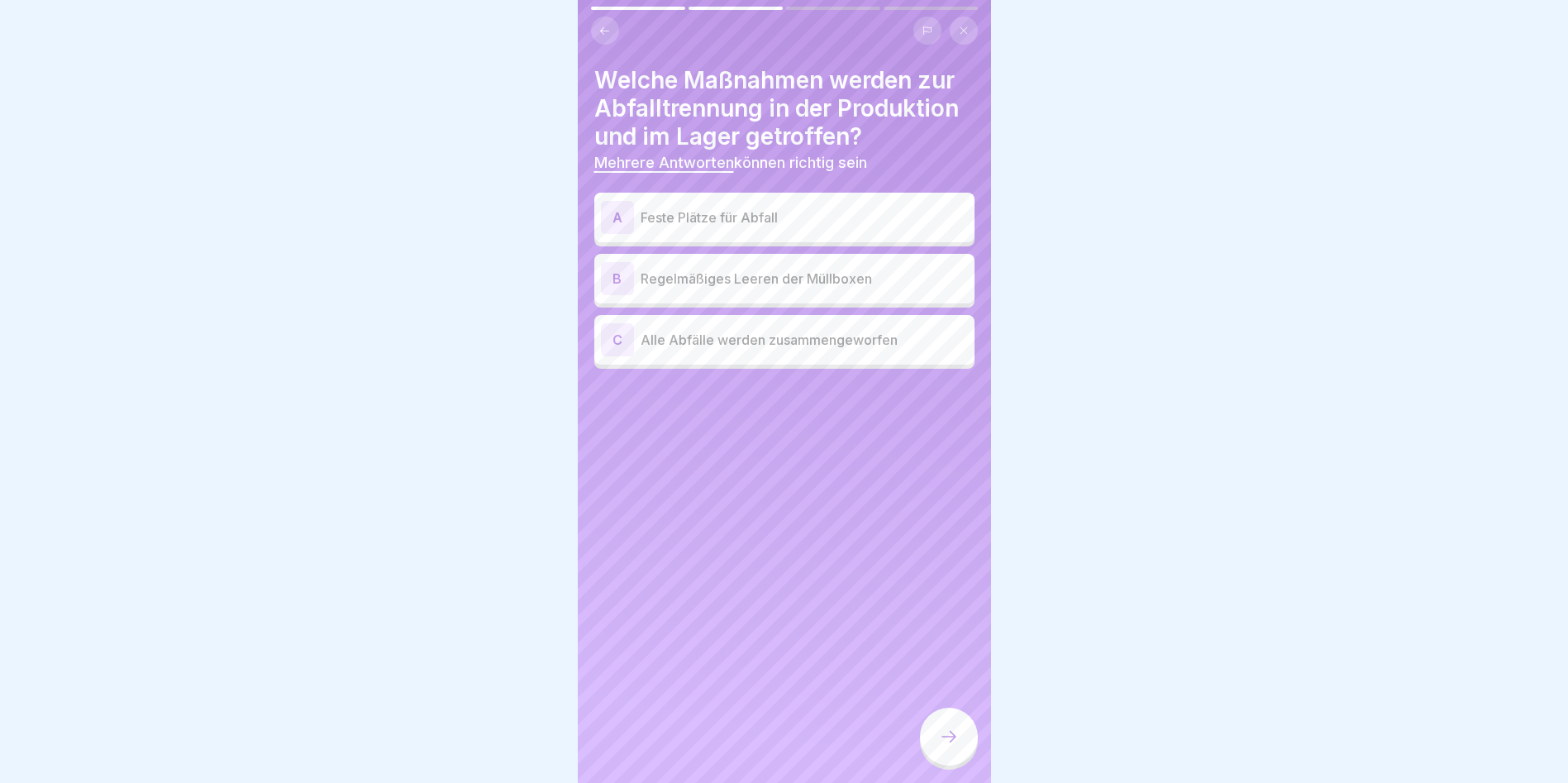
click at [646, 218] on p "Feste Plätze für Abfall" at bounding box center [804, 217] width 328 height 20
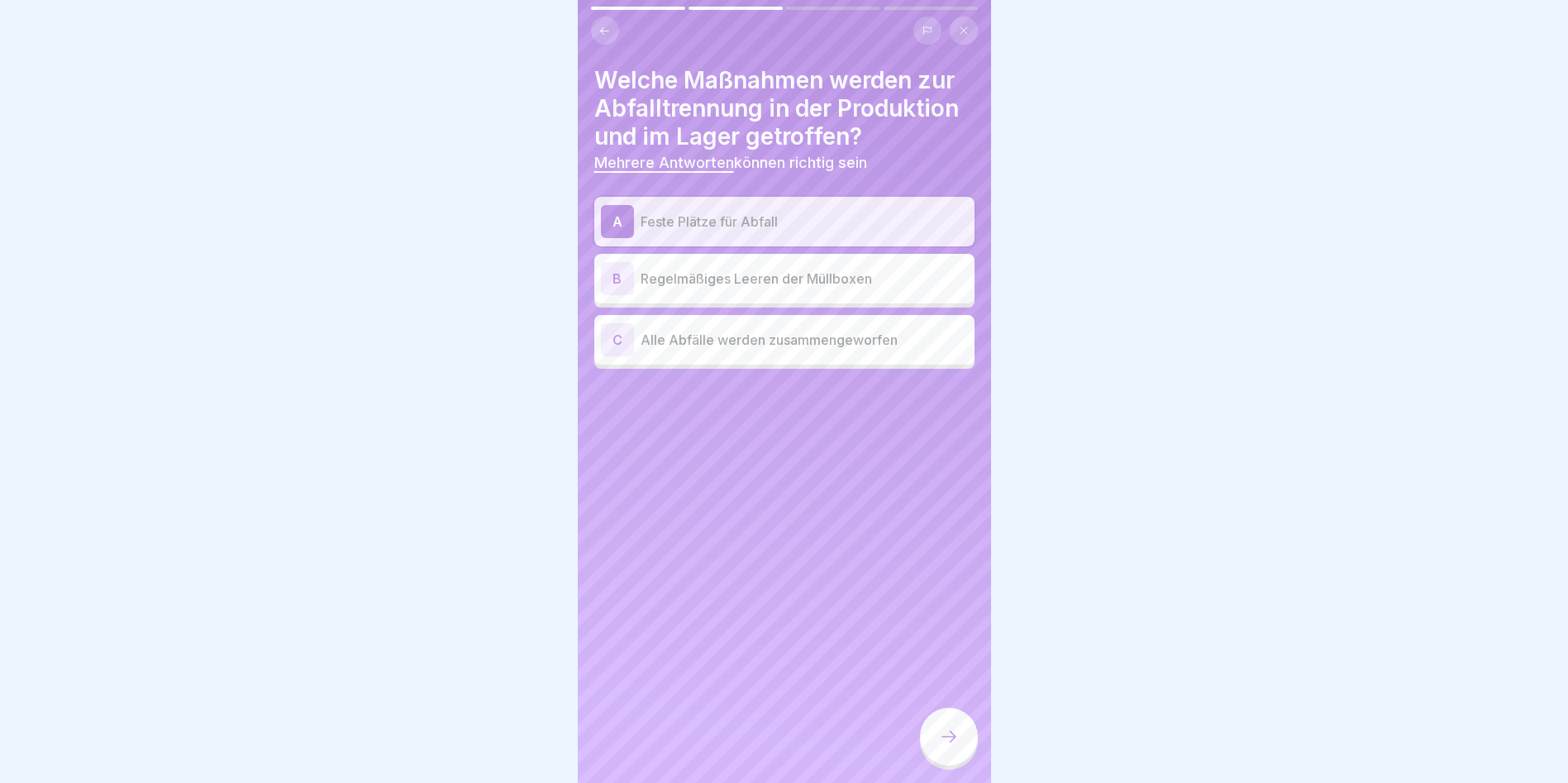
click at [650, 273] on p "Regelmäßiges Leeren der Müllboxen" at bounding box center [804, 278] width 328 height 20
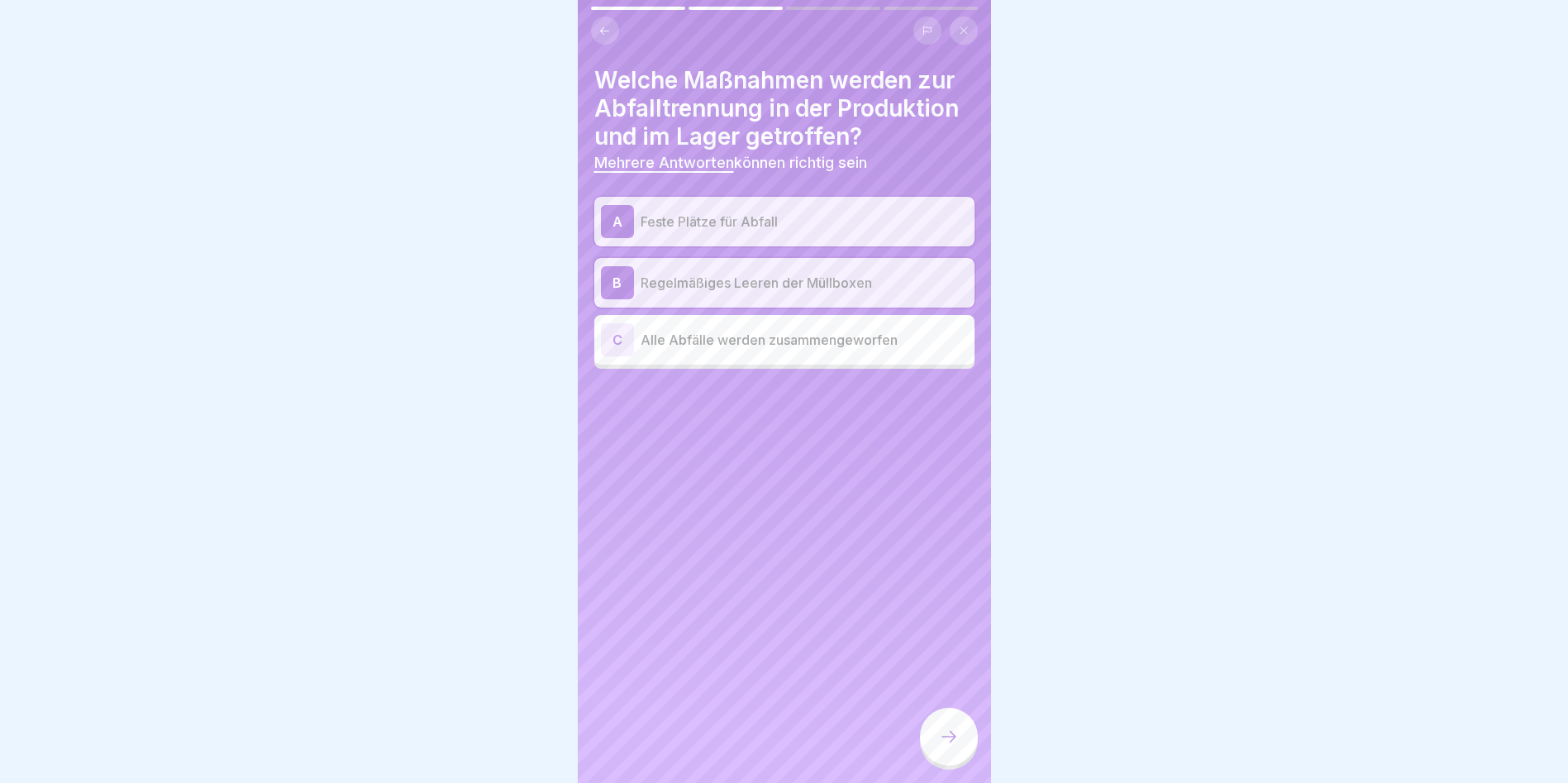
click at [957, 740] on div at bounding box center [948, 736] width 58 height 58
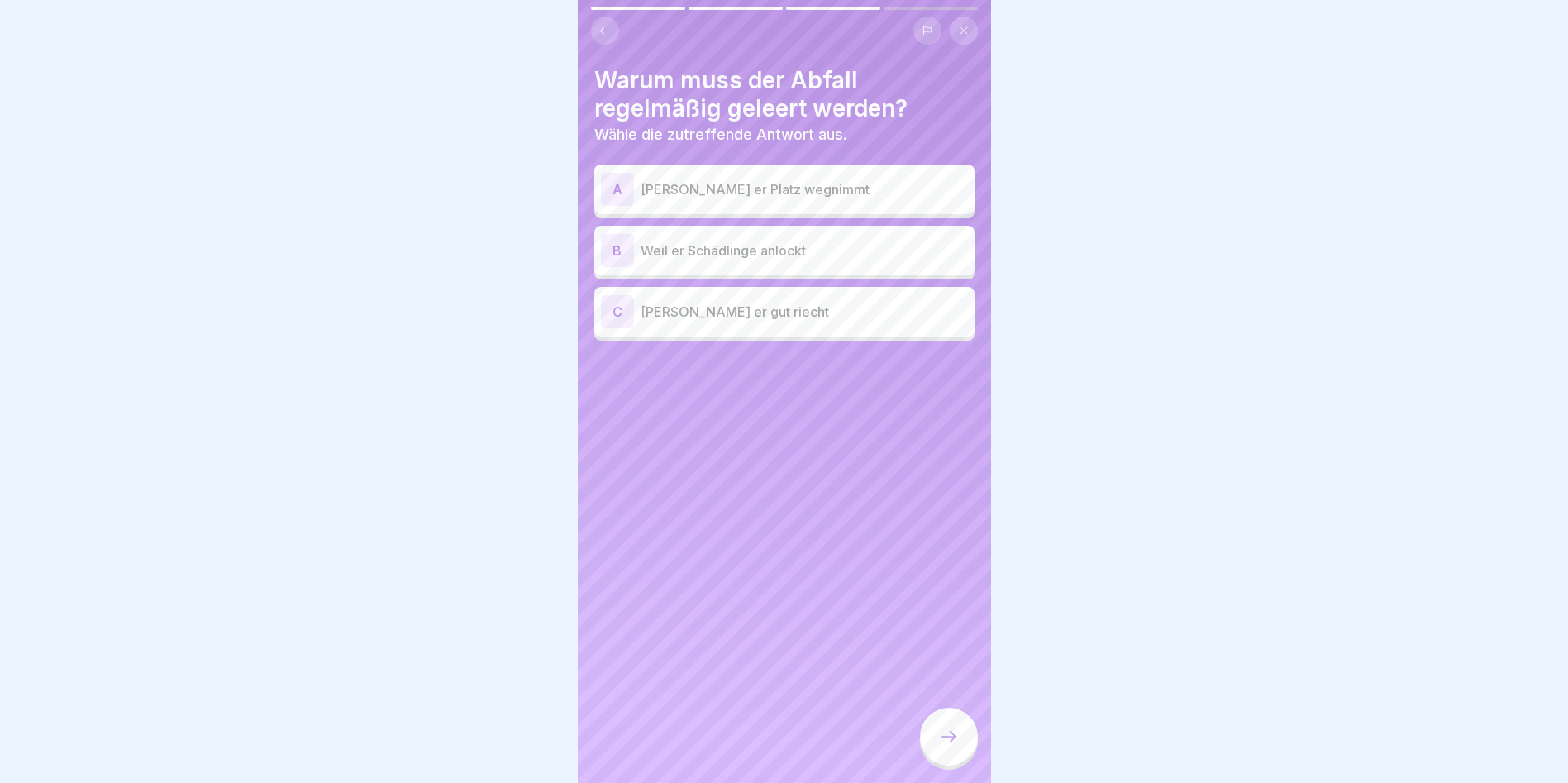
click at [715, 260] on p "Weil er Schädlinge anlockt" at bounding box center [804, 250] width 328 height 20
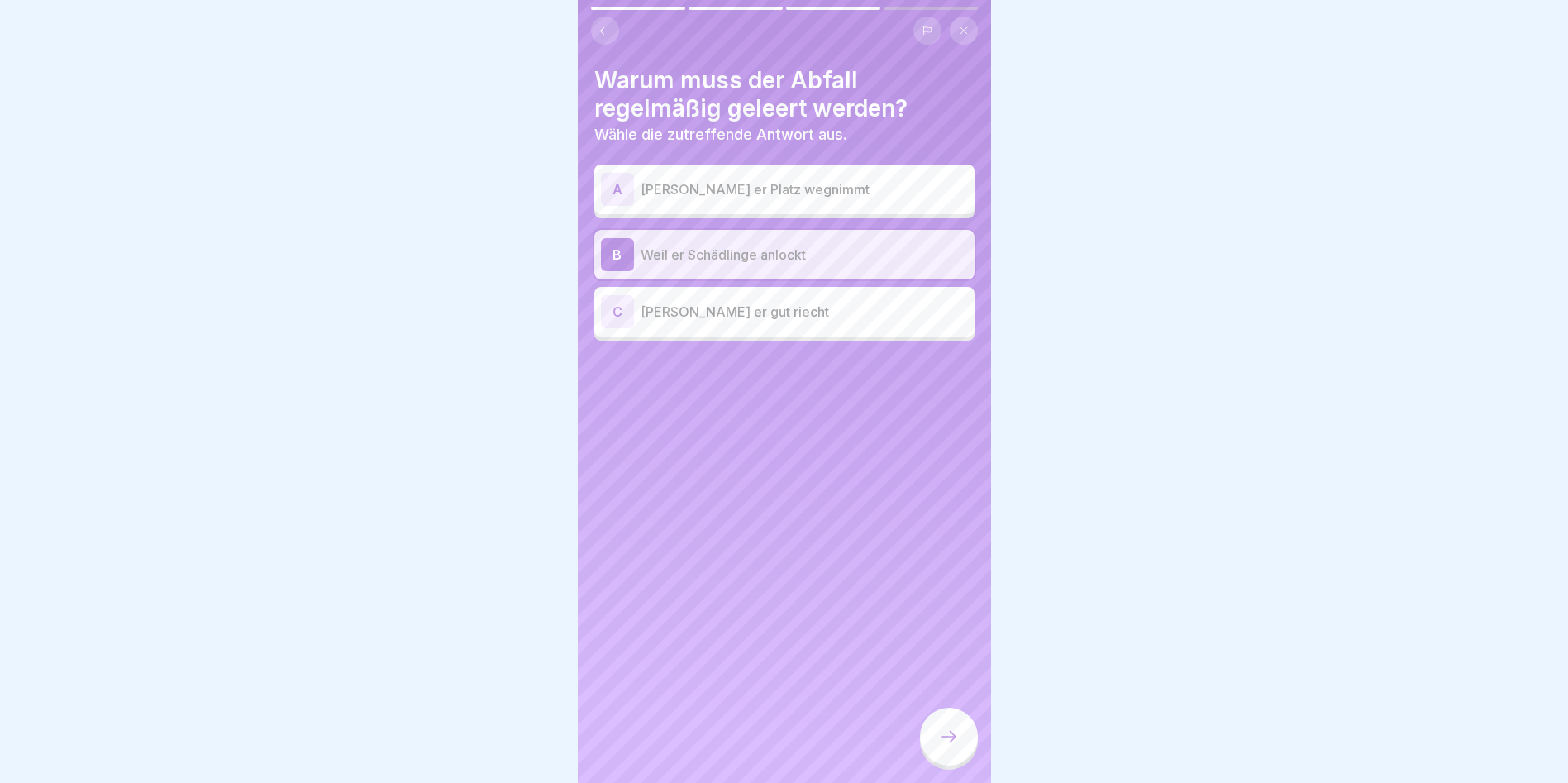
click at [952, 746] on icon at bounding box center [948, 736] width 20 height 20
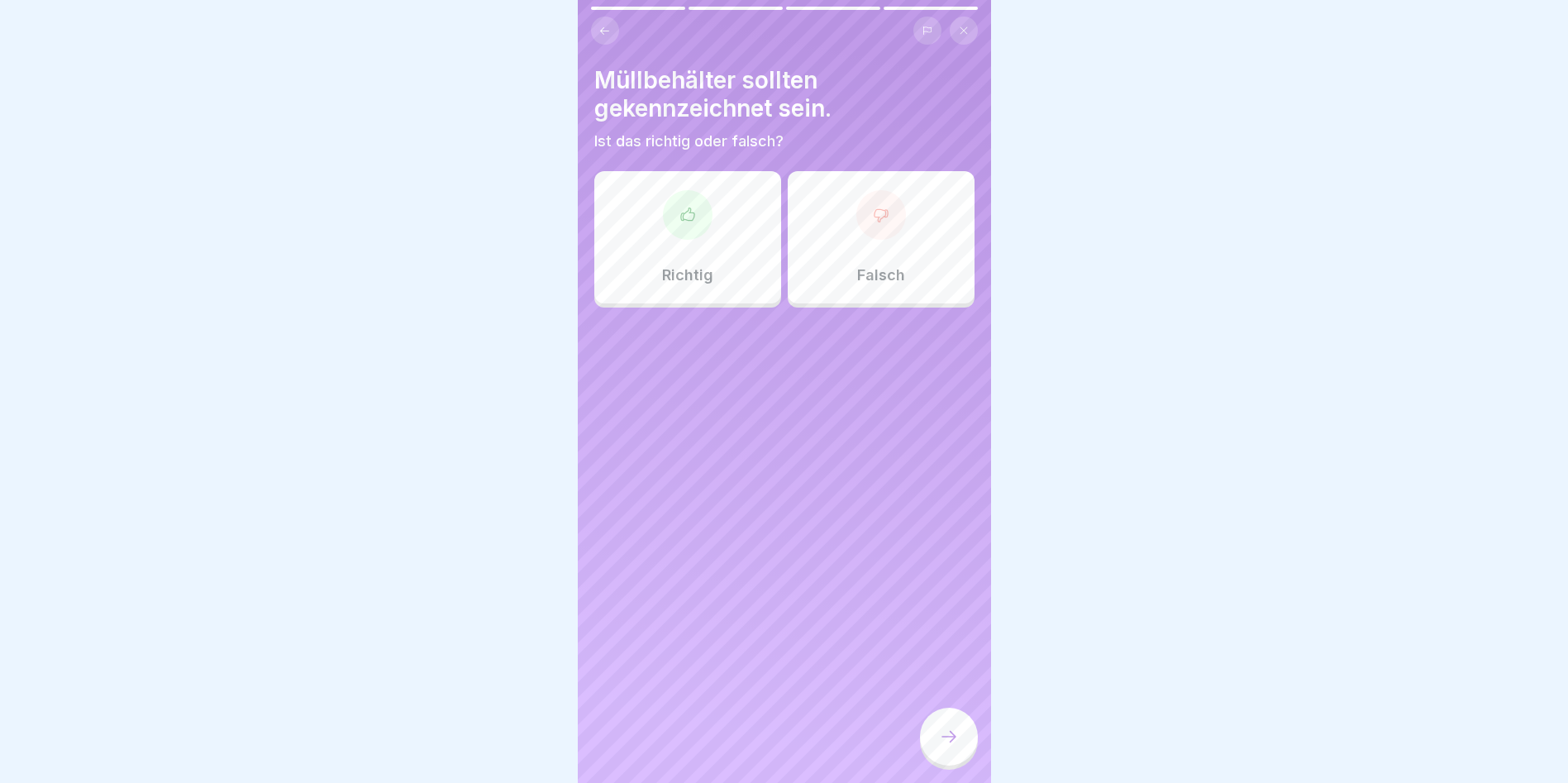
click at [690, 233] on div at bounding box center [688, 214] width 50 height 50
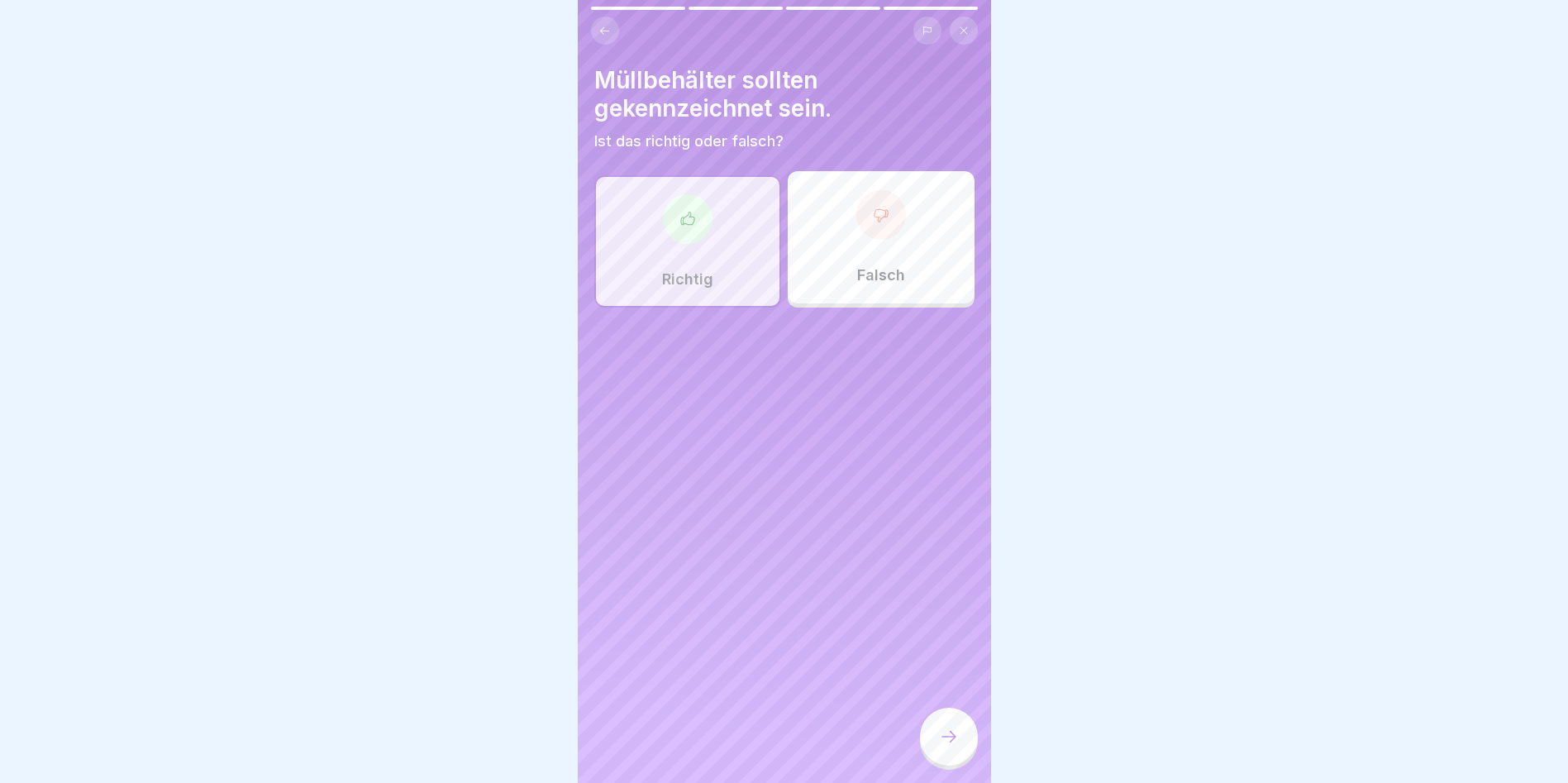
click at [931, 749] on div at bounding box center [948, 736] width 58 height 58
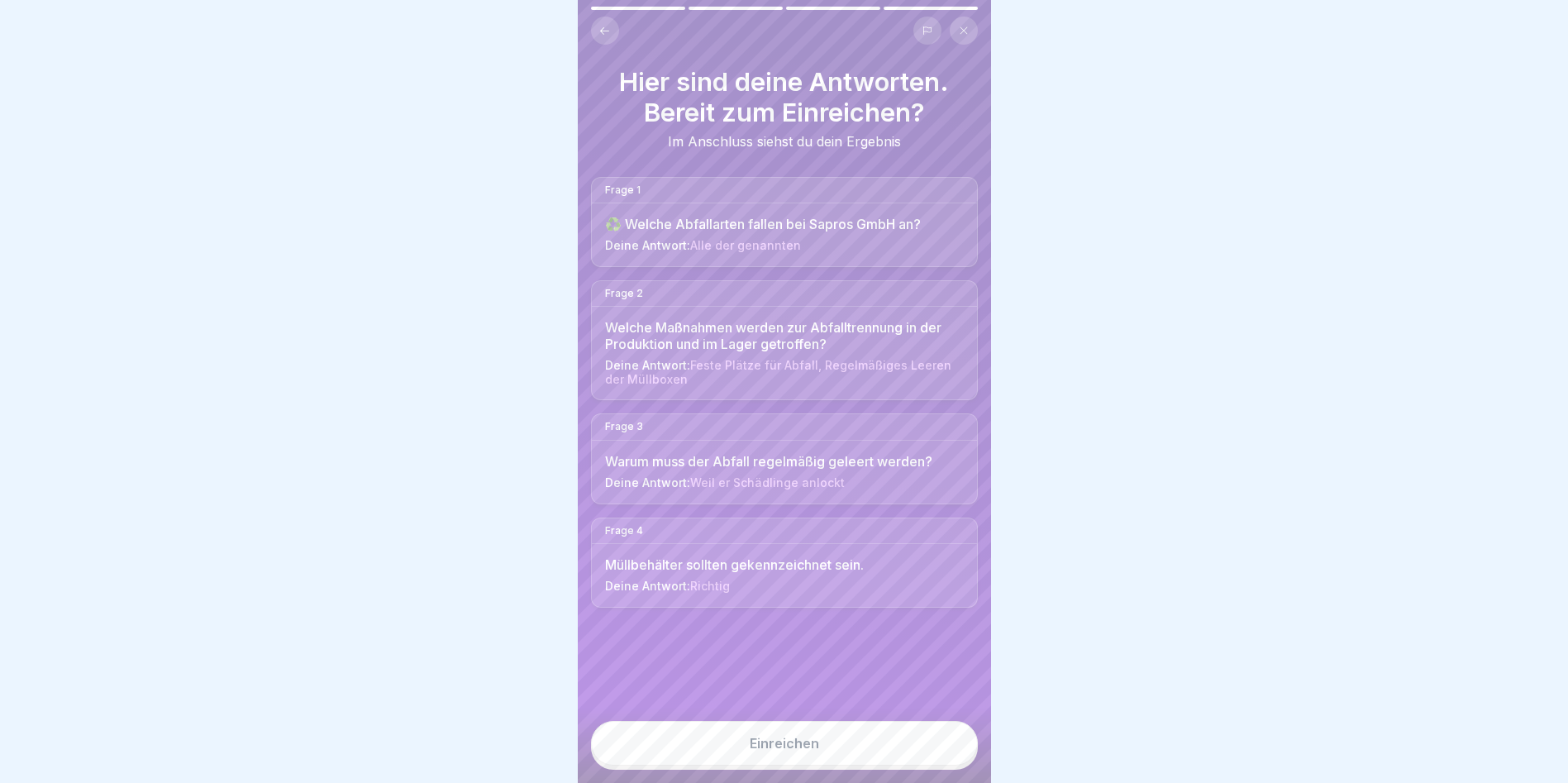
click at [784, 751] on div "Einreichen" at bounding box center [785, 743] width 70 height 15
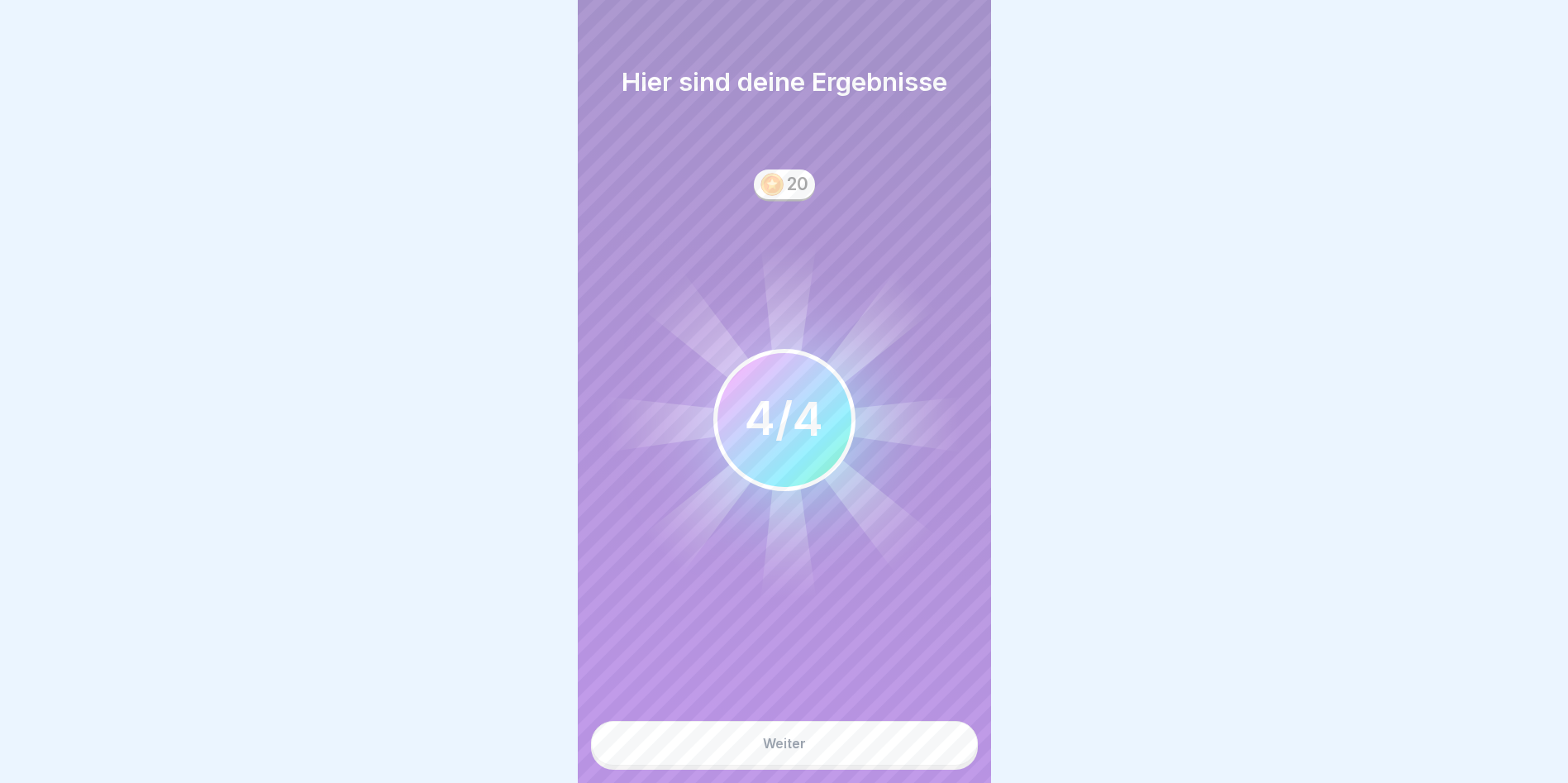
click at [784, 751] on div "Weiter" at bounding box center [785, 743] width 43 height 15
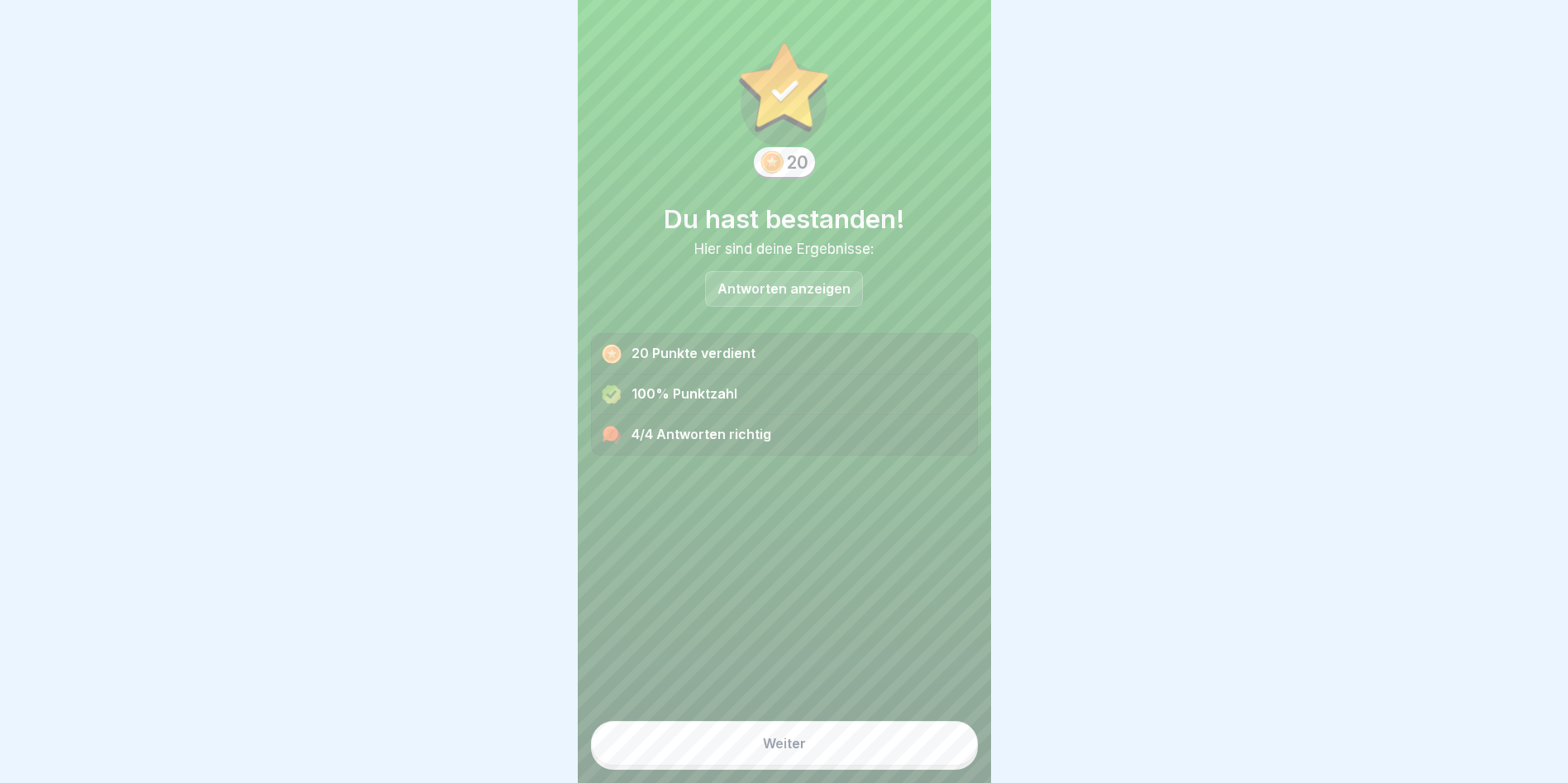
click at [785, 751] on div "Weiter" at bounding box center [785, 743] width 43 height 15
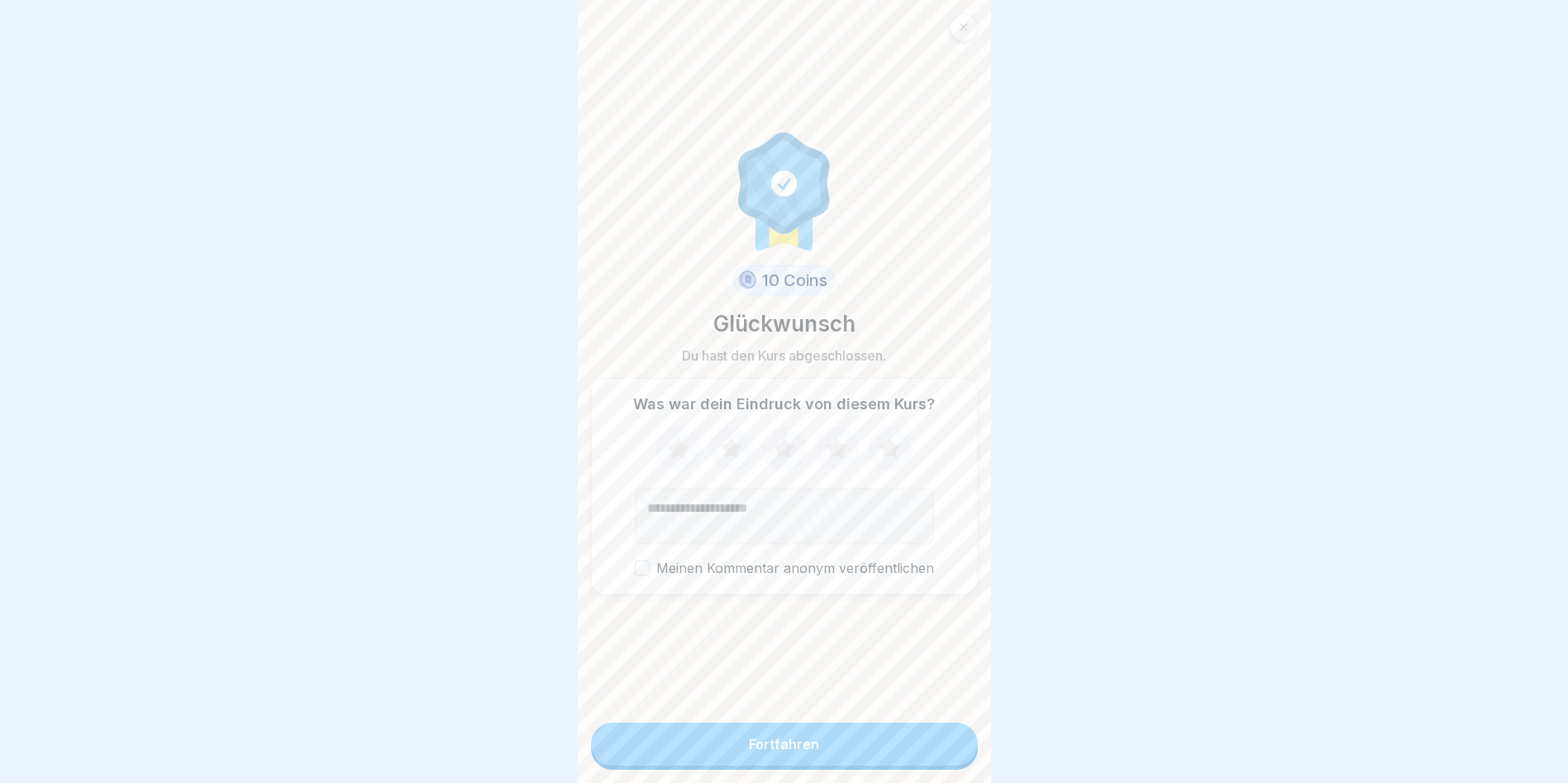
click at [785, 752] on div "Fortfahren" at bounding box center [784, 744] width 70 height 15
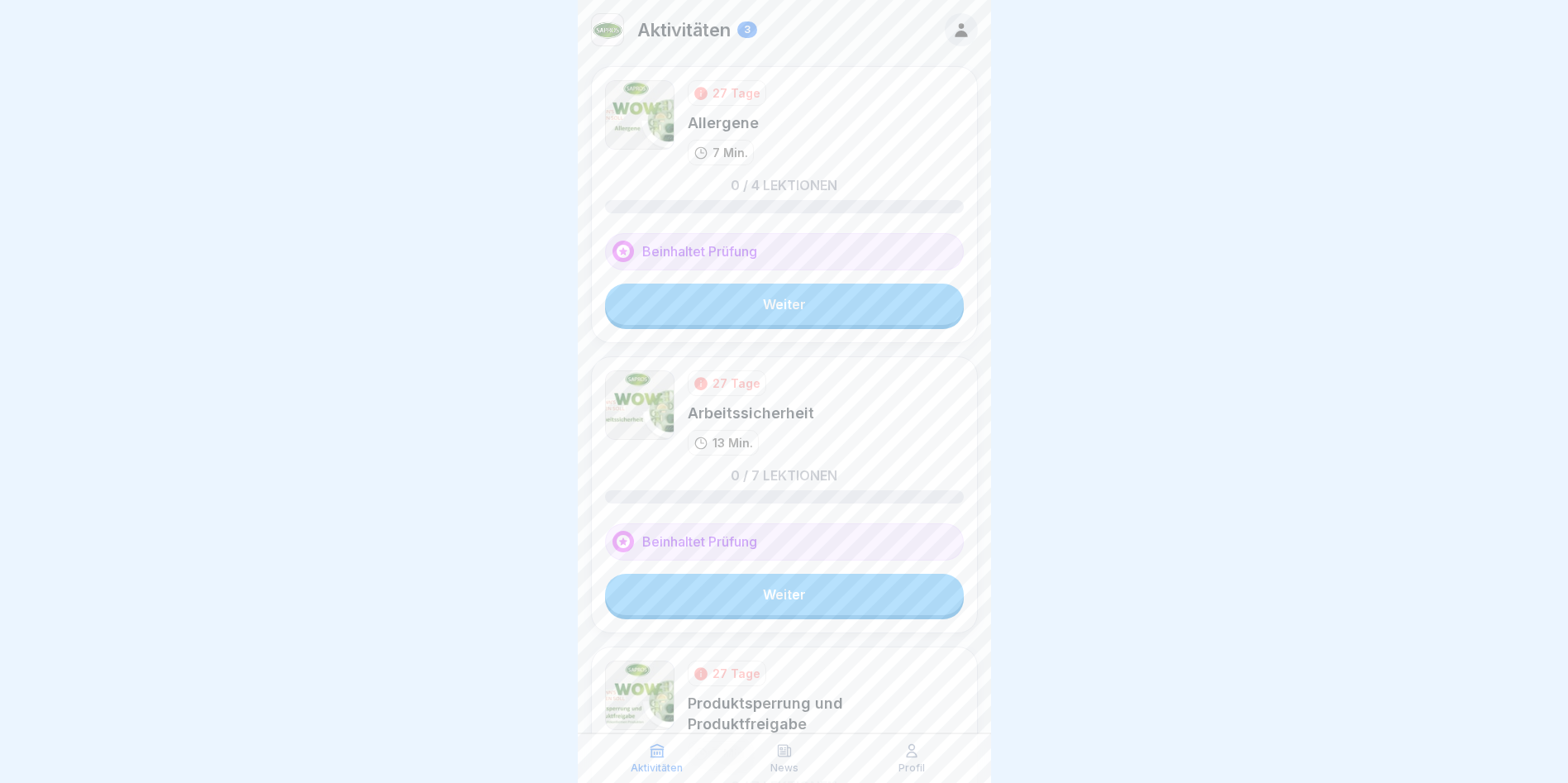
scroll to position [12, 0]
